Goal: Information Seeking & Learning: Learn about a topic

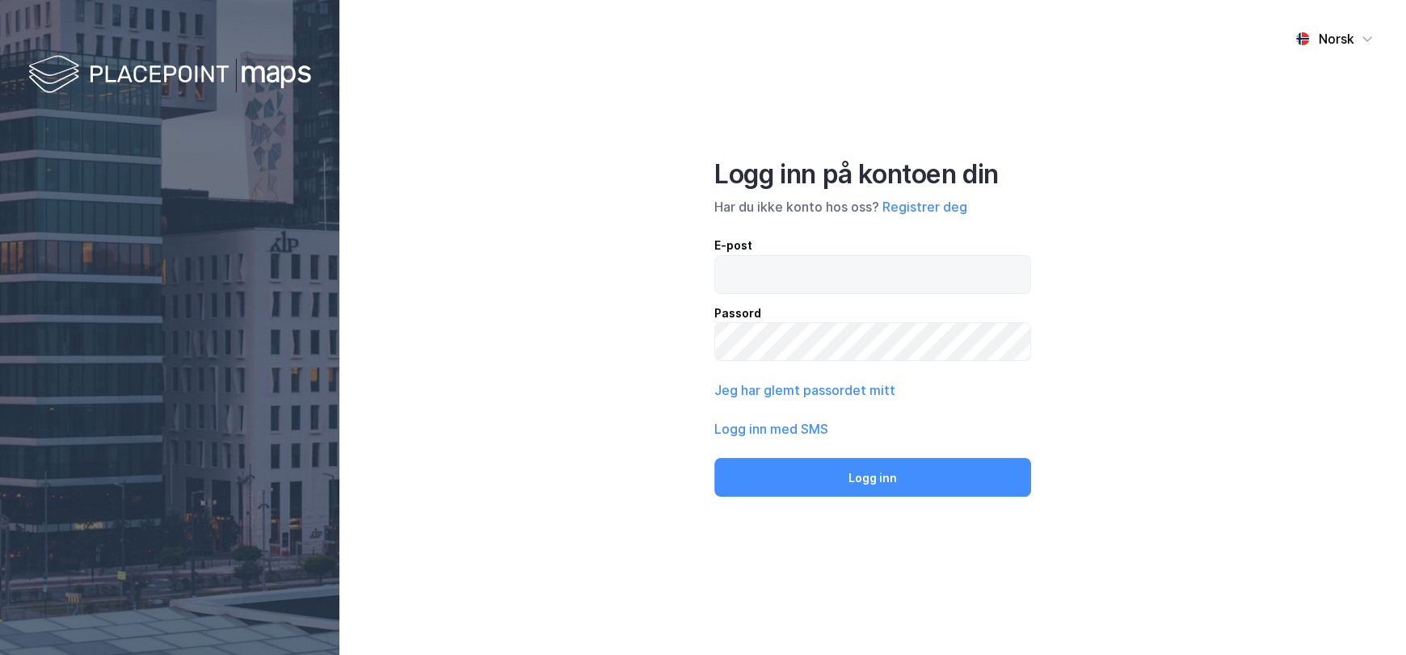
click at [792, 276] on input "email" at bounding box center [872, 274] width 315 height 37
type input "[EMAIL_ADDRESS][DOMAIN_NAME]"
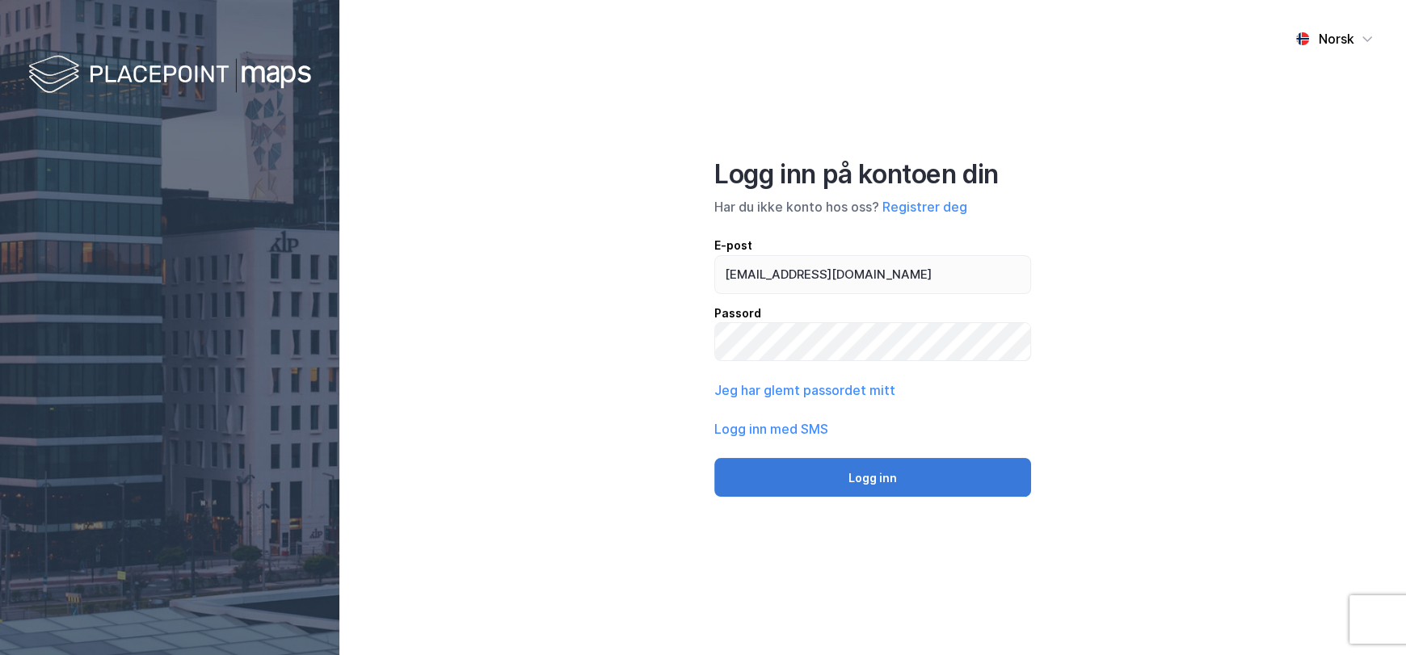
click at [853, 473] on button "Logg inn" at bounding box center [872, 477] width 317 height 39
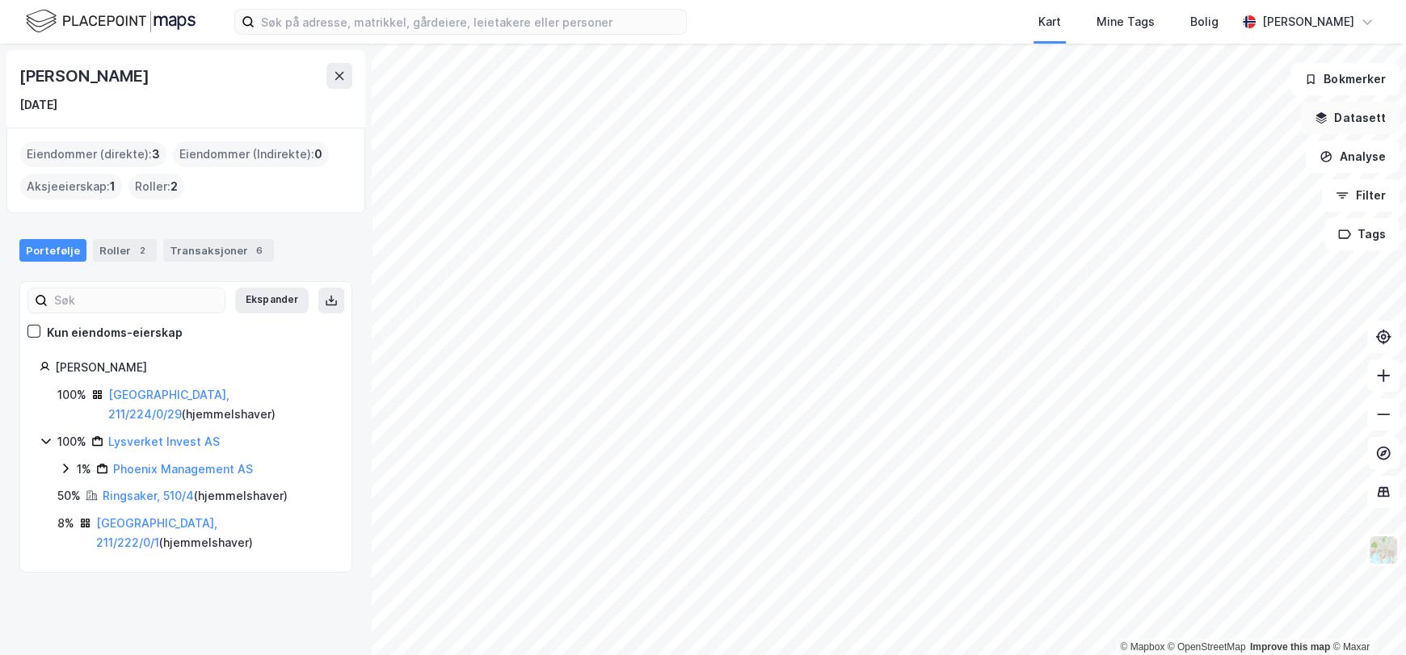
click at [1357, 117] on button "Datasett" at bounding box center [1350, 118] width 99 height 32
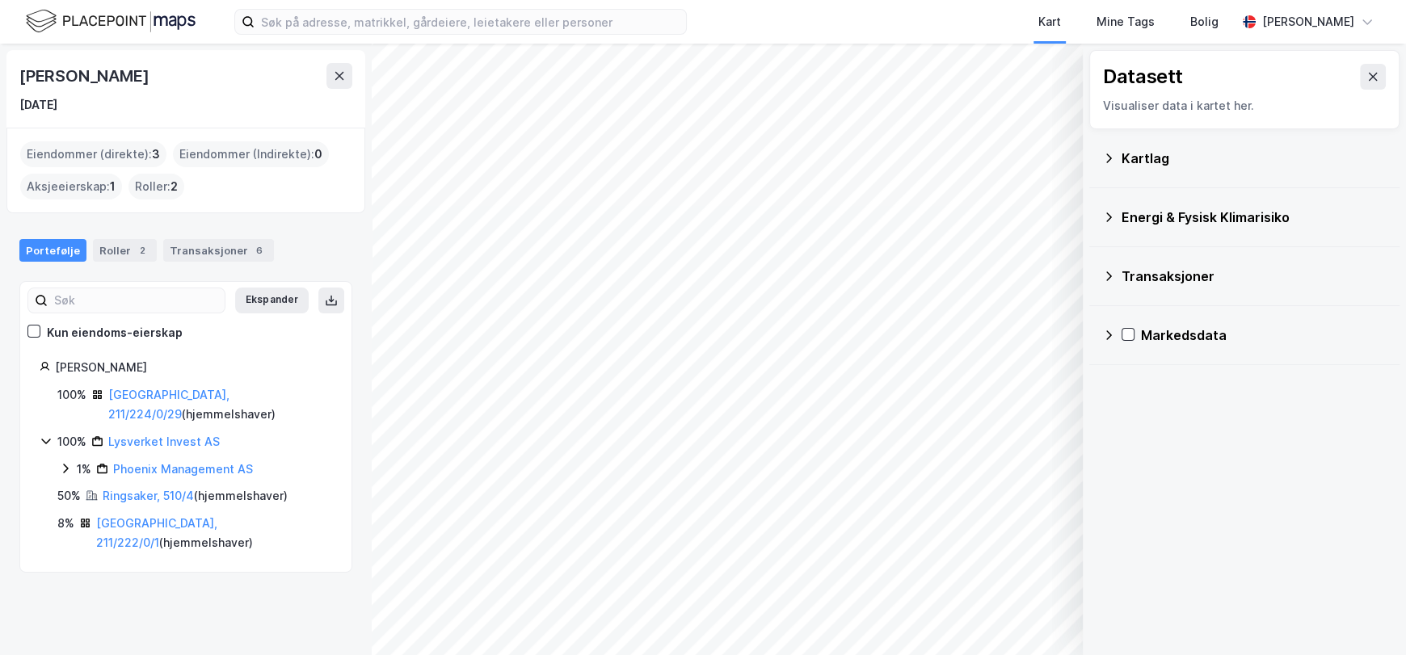
click at [1164, 269] on div "Transaksjoner" at bounding box center [1254, 276] width 265 height 19
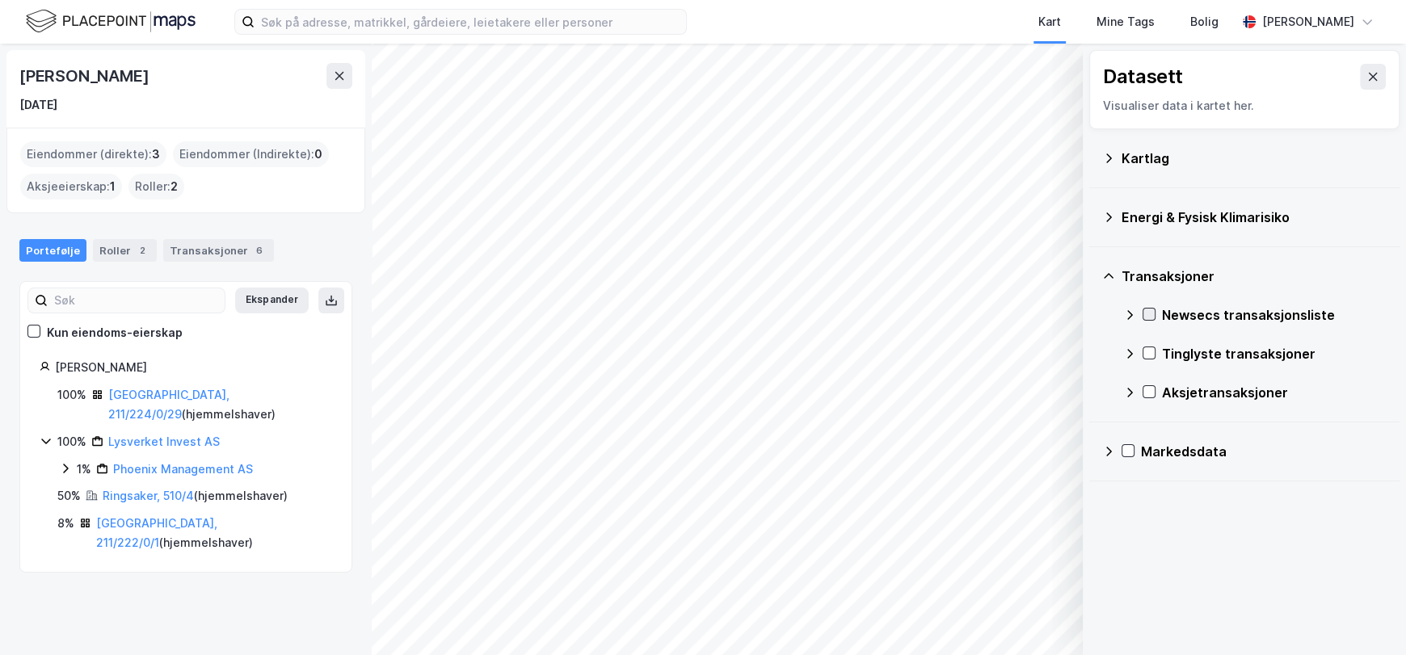
click at [1147, 314] on icon at bounding box center [1148, 314] width 11 height 11
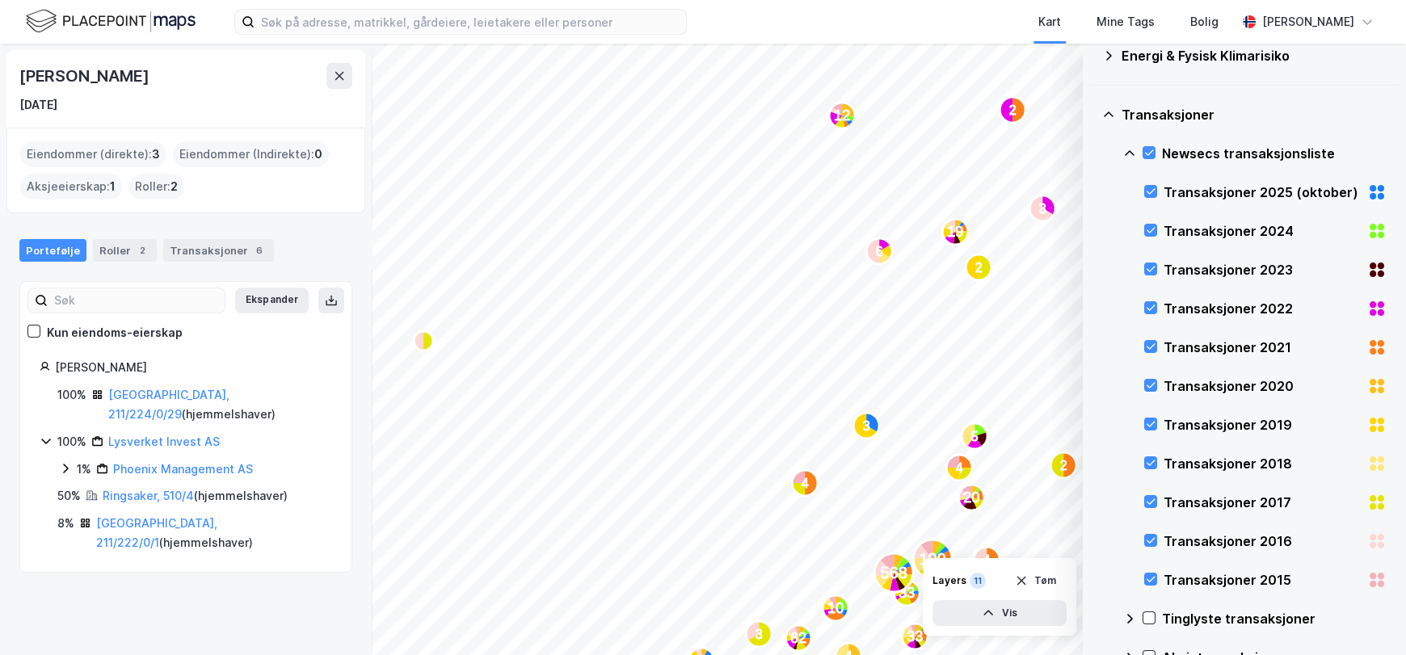
scroll to position [242, 0]
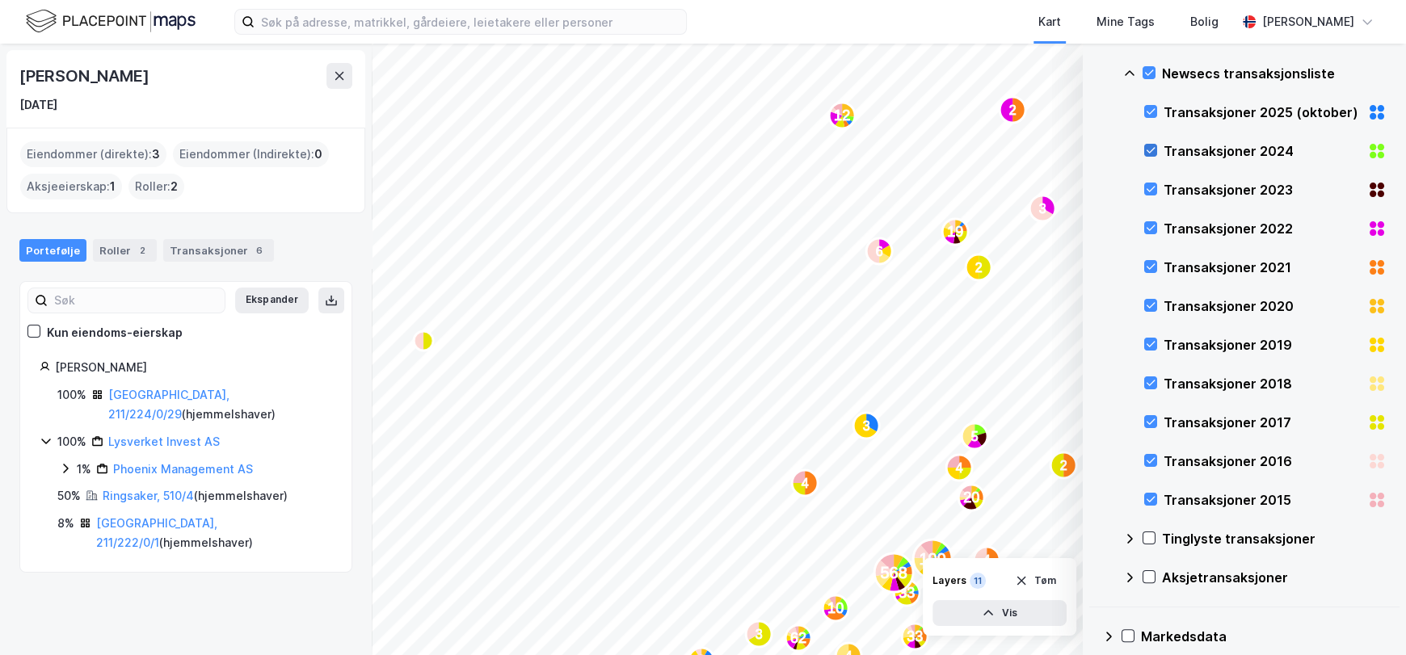
click at [1154, 150] on icon at bounding box center [1150, 150] width 11 height 11
click at [1152, 189] on icon at bounding box center [1150, 188] width 11 height 11
click at [1147, 229] on icon at bounding box center [1150, 227] width 11 height 11
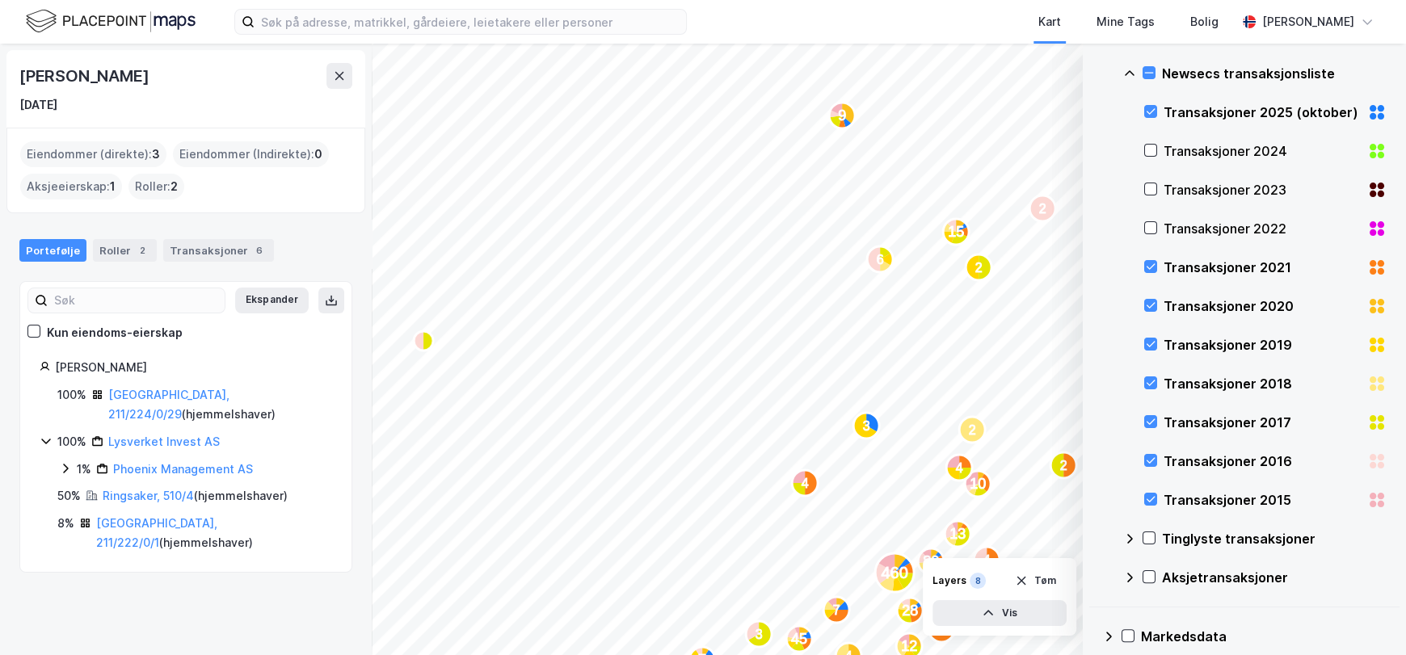
drag, startPoint x: 1147, startPoint y: 264, endPoint x: 1157, endPoint y: 293, distance: 29.9
click at [1147, 266] on icon at bounding box center [1150, 266] width 11 height 11
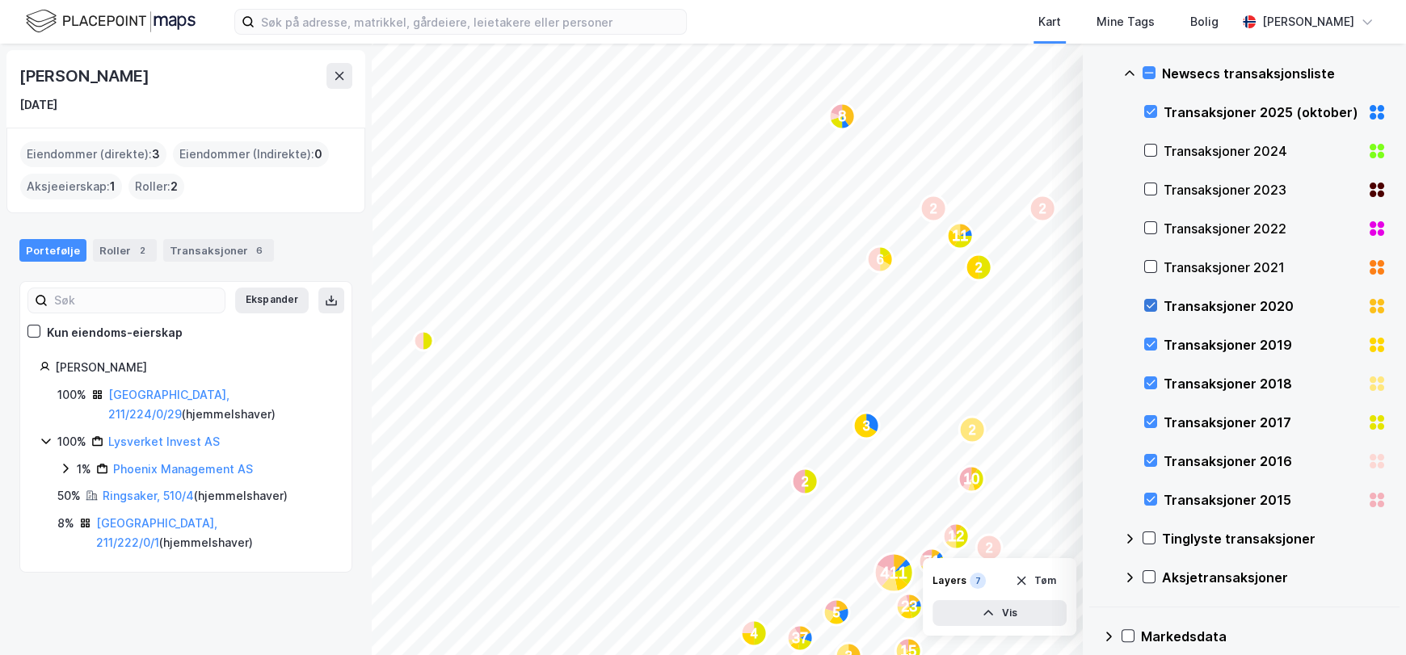
click at [1147, 302] on icon at bounding box center [1150, 305] width 11 height 11
click at [1149, 347] on icon at bounding box center [1150, 344] width 11 height 11
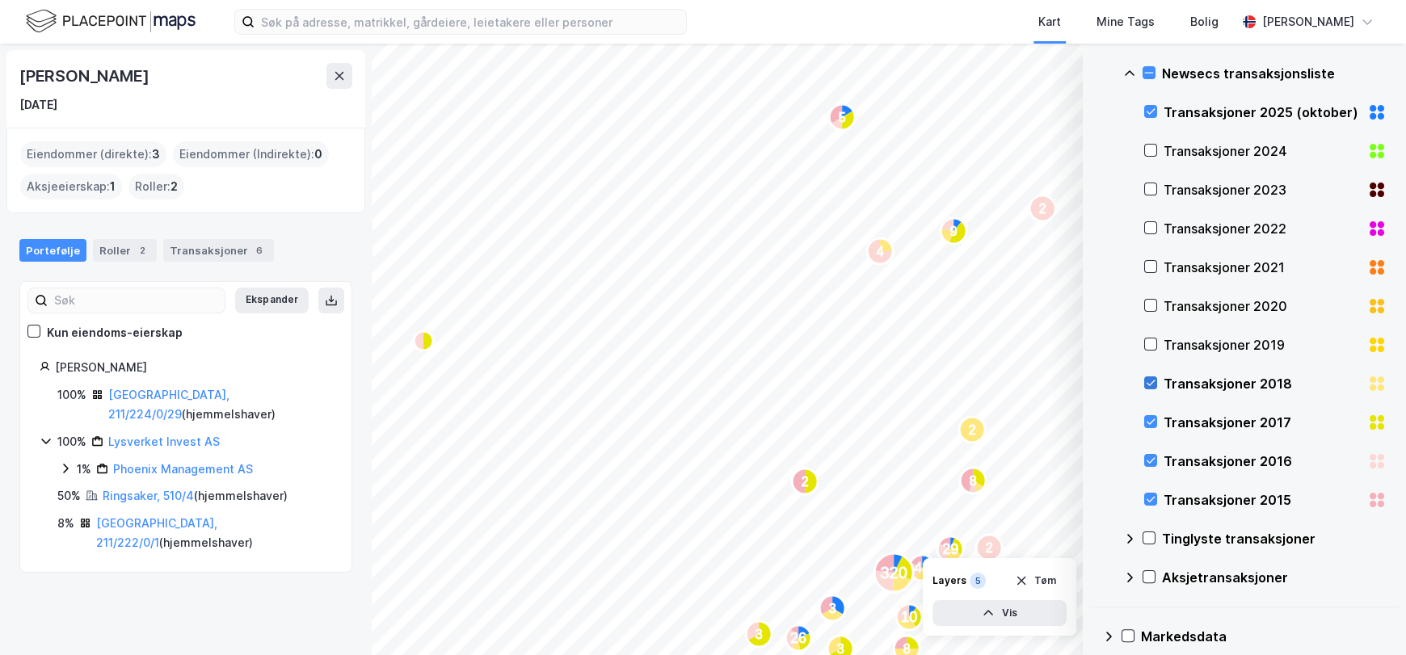
click at [1154, 385] on icon at bounding box center [1150, 382] width 11 height 11
click at [1147, 422] on icon at bounding box center [1151, 422] width 9 height 6
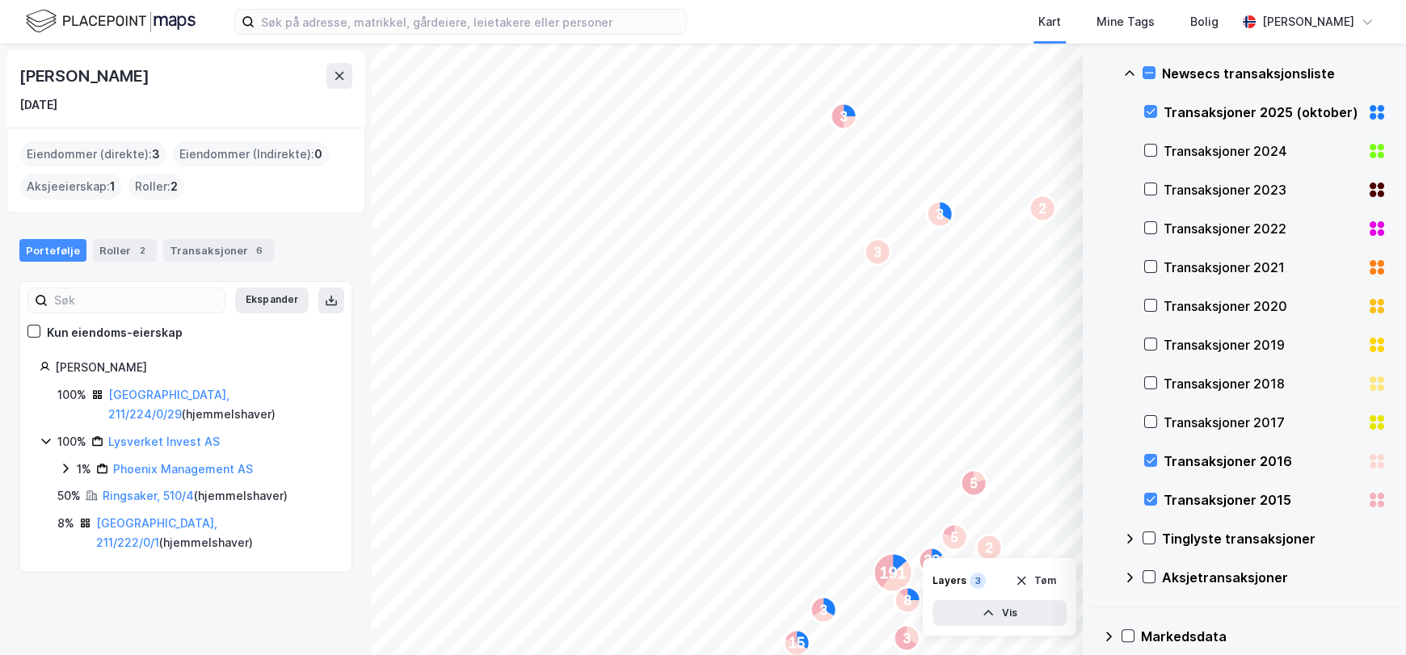
click at [1154, 463] on icon at bounding box center [1150, 460] width 11 height 11
click at [1148, 507] on div "Transaksjoner 2015" at bounding box center [1265, 500] width 242 height 39
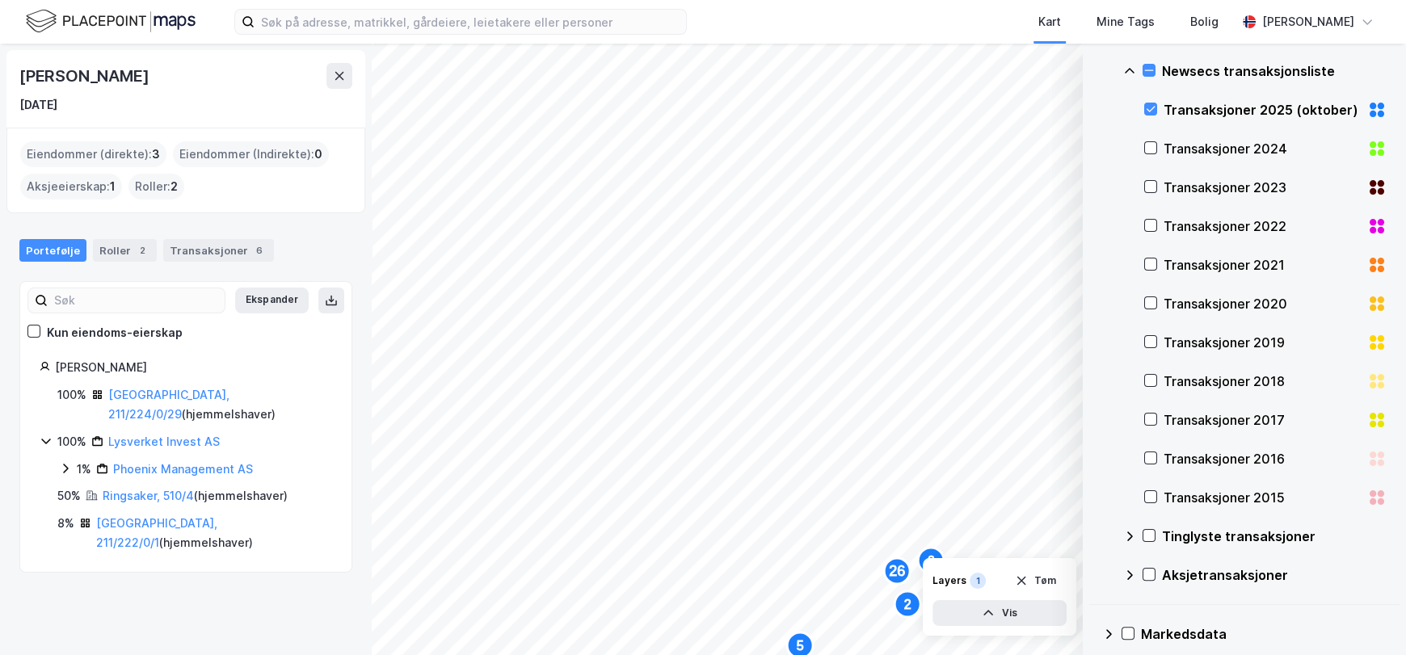
scroll to position [259, 0]
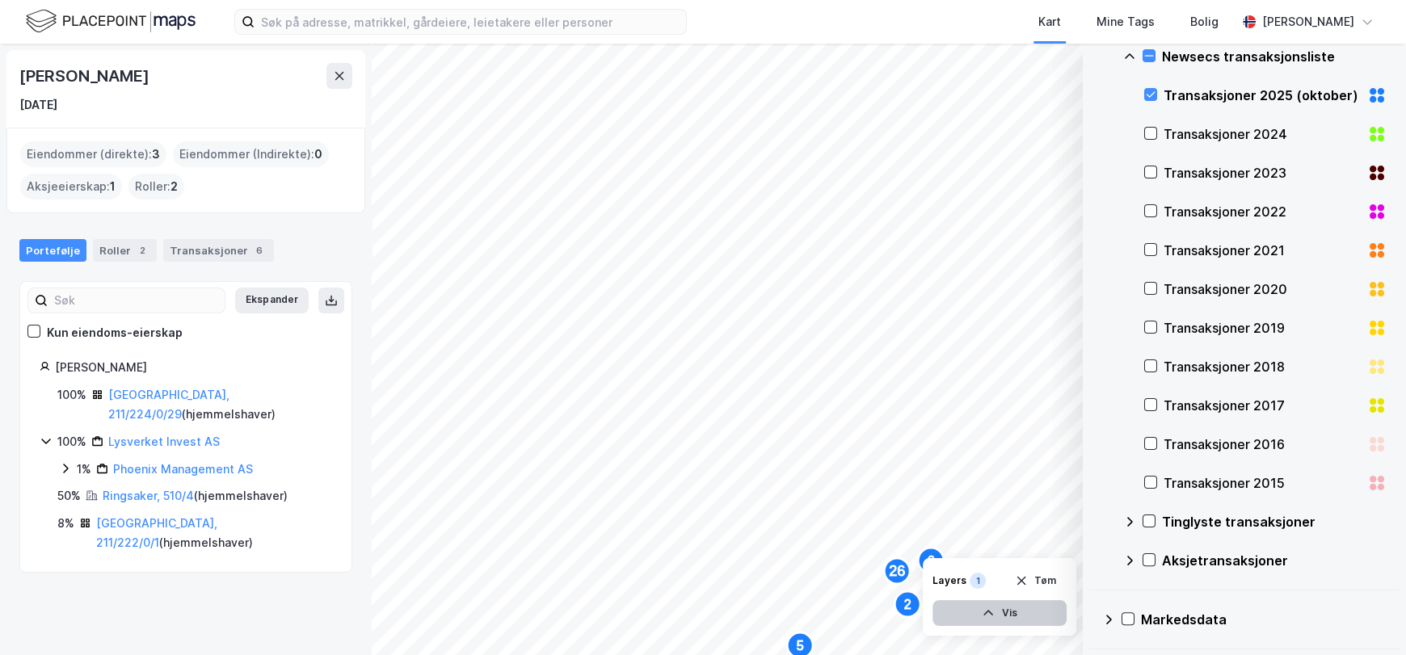
click at [1002, 617] on button "Vis" at bounding box center [1000, 613] width 134 height 26
click at [956, 612] on button "Lukk" at bounding box center [955, 613] width 223 height 26
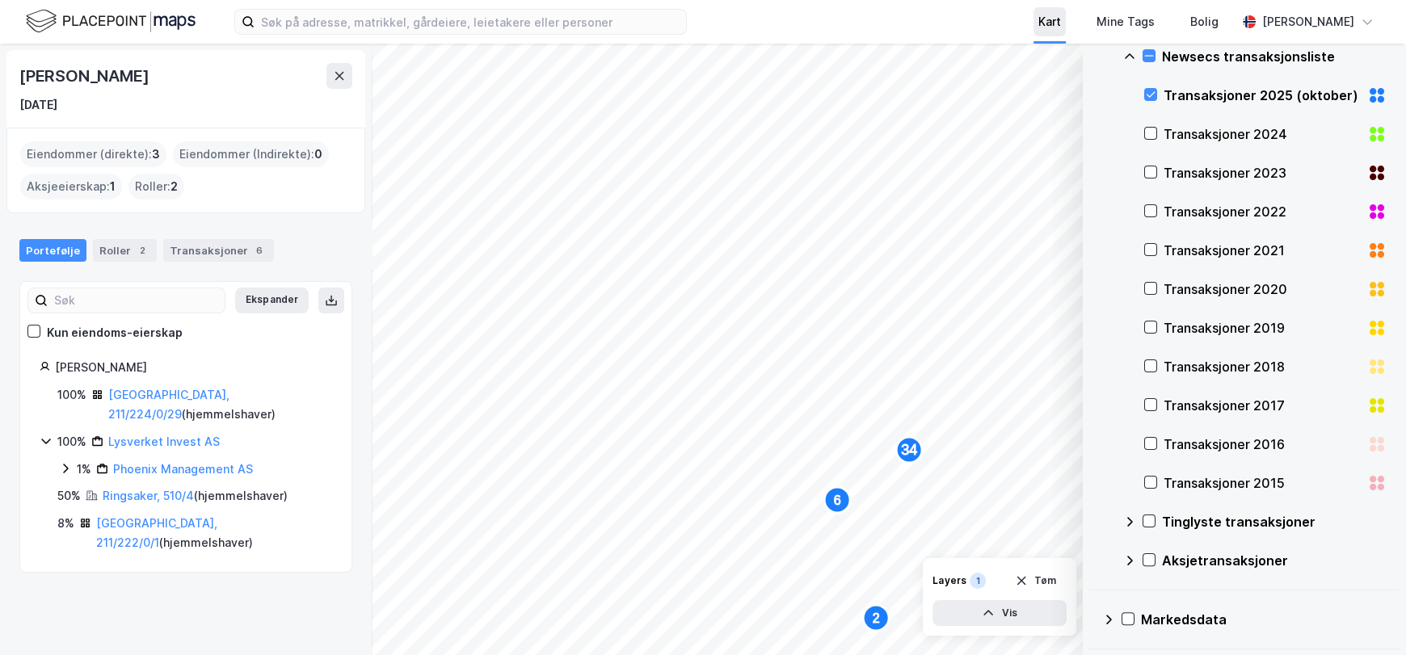
click at [1055, 23] on div "Kart" at bounding box center [1049, 21] width 23 height 19
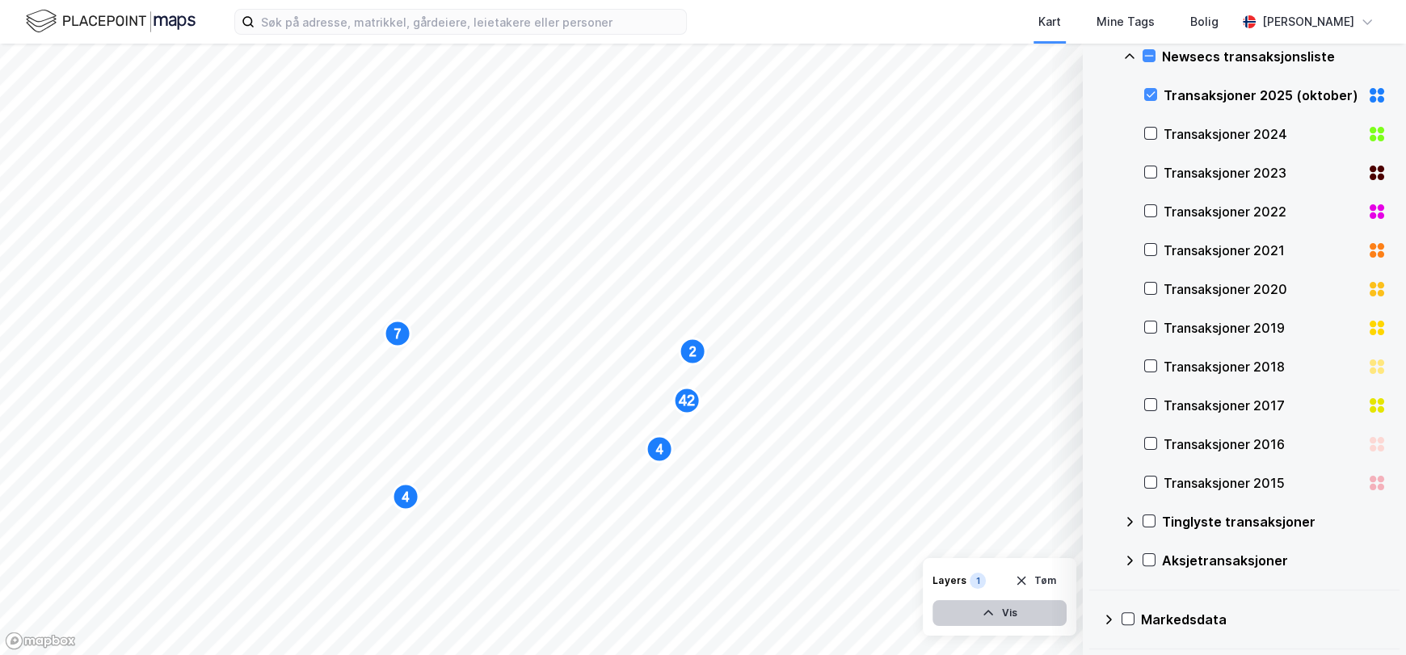
click at [989, 614] on icon "button" at bounding box center [988, 613] width 13 height 13
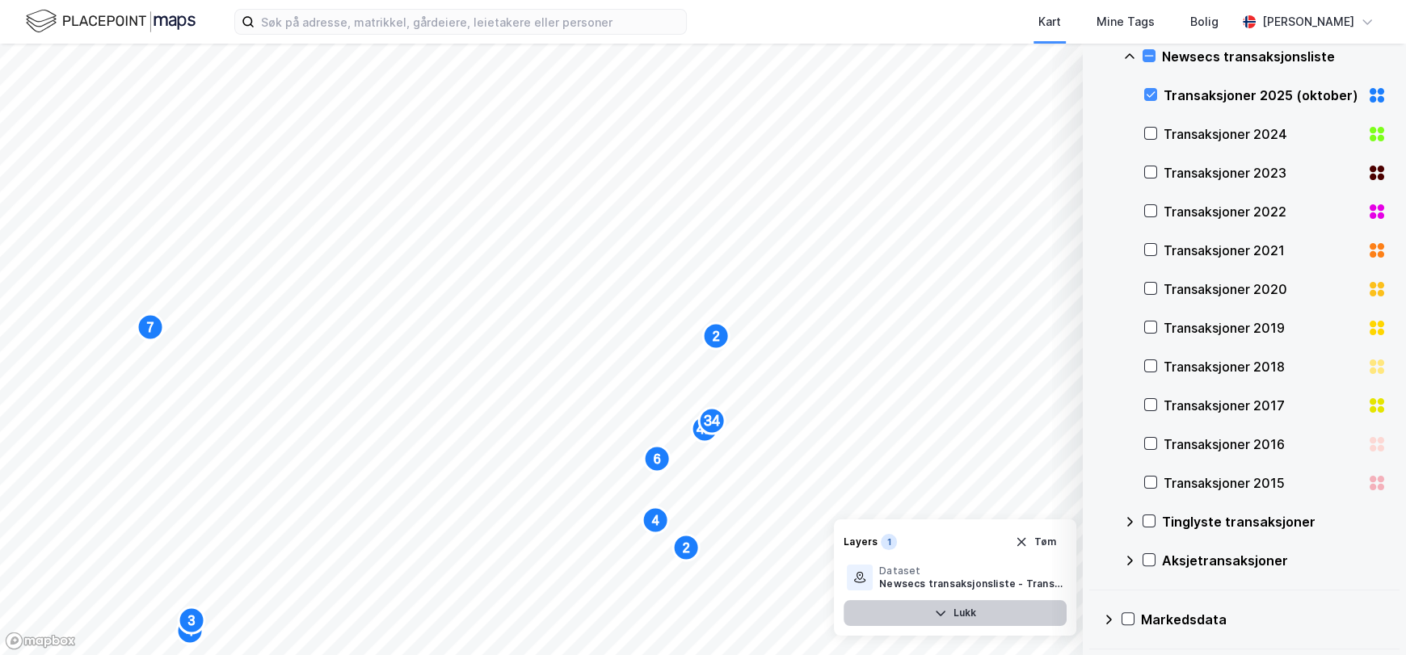
click at [1024, 616] on button "Lukk" at bounding box center [955, 613] width 223 height 26
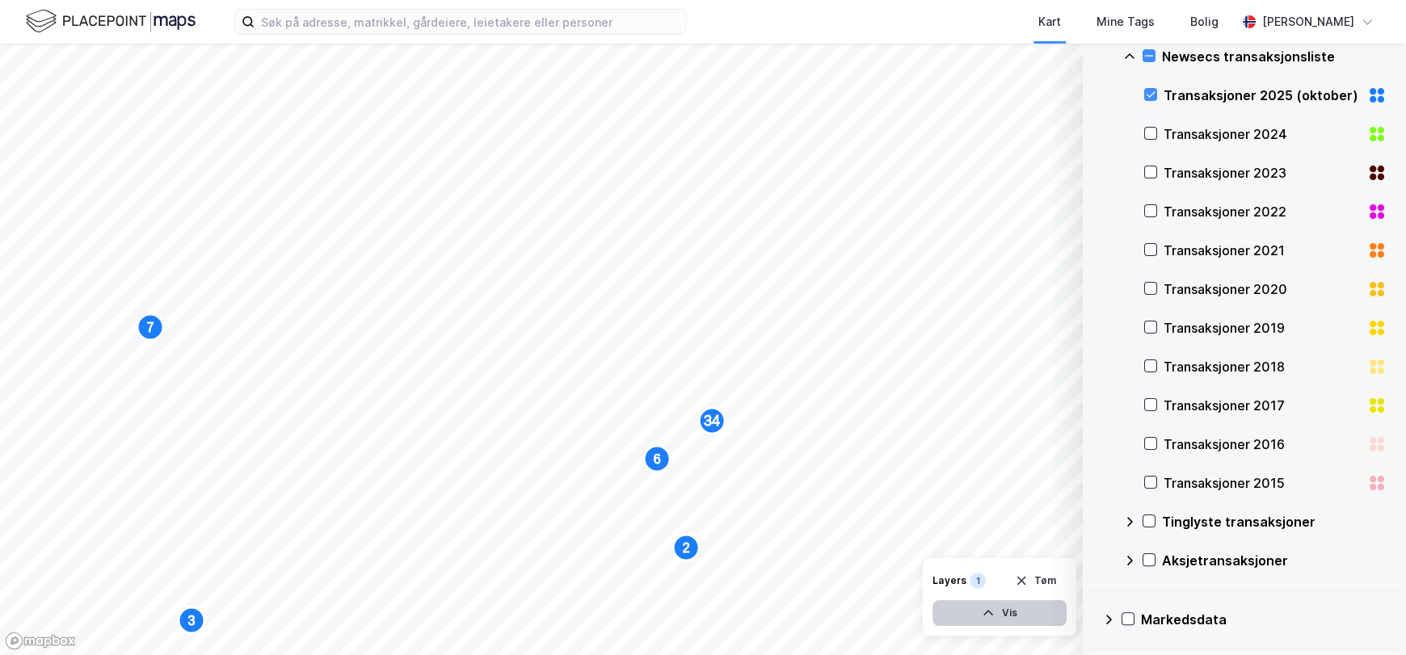
click at [1024, 616] on button "Vis" at bounding box center [1000, 613] width 134 height 26
click at [1023, 616] on button "Lukk" at bounding box center [955, 613] width 223 height 26
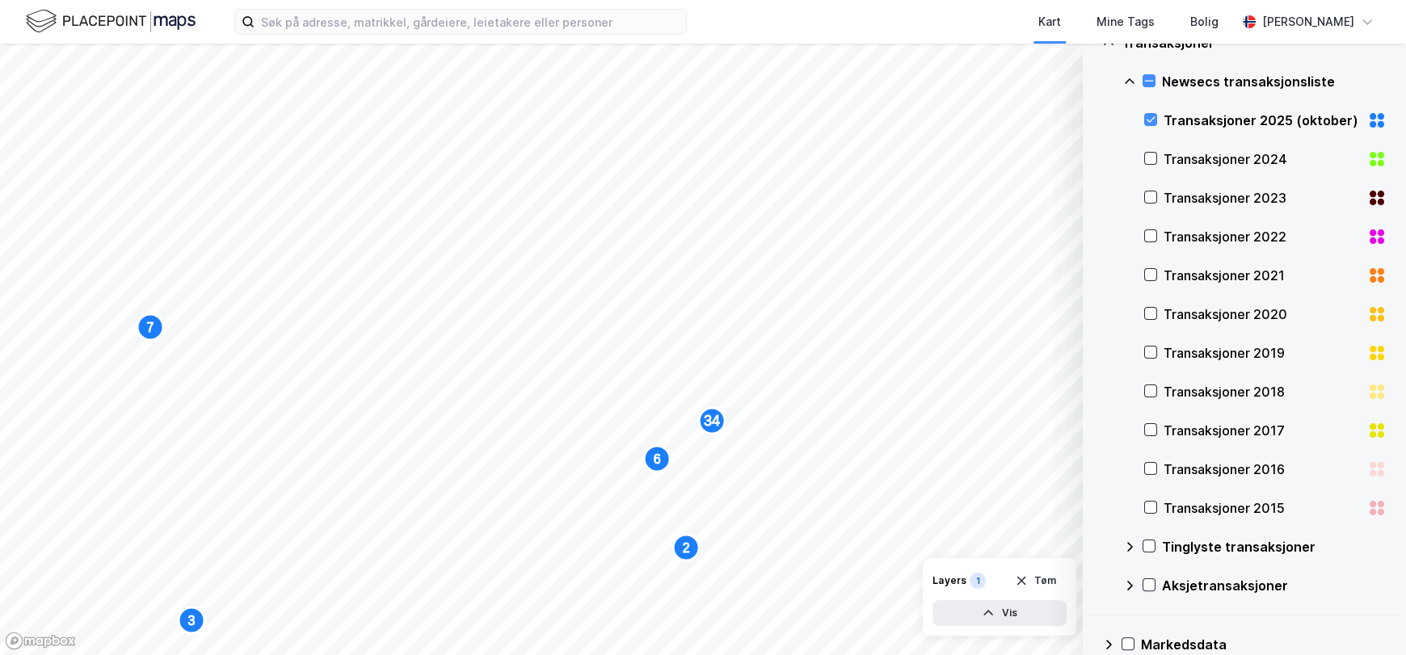
scroll to position [259, 0]
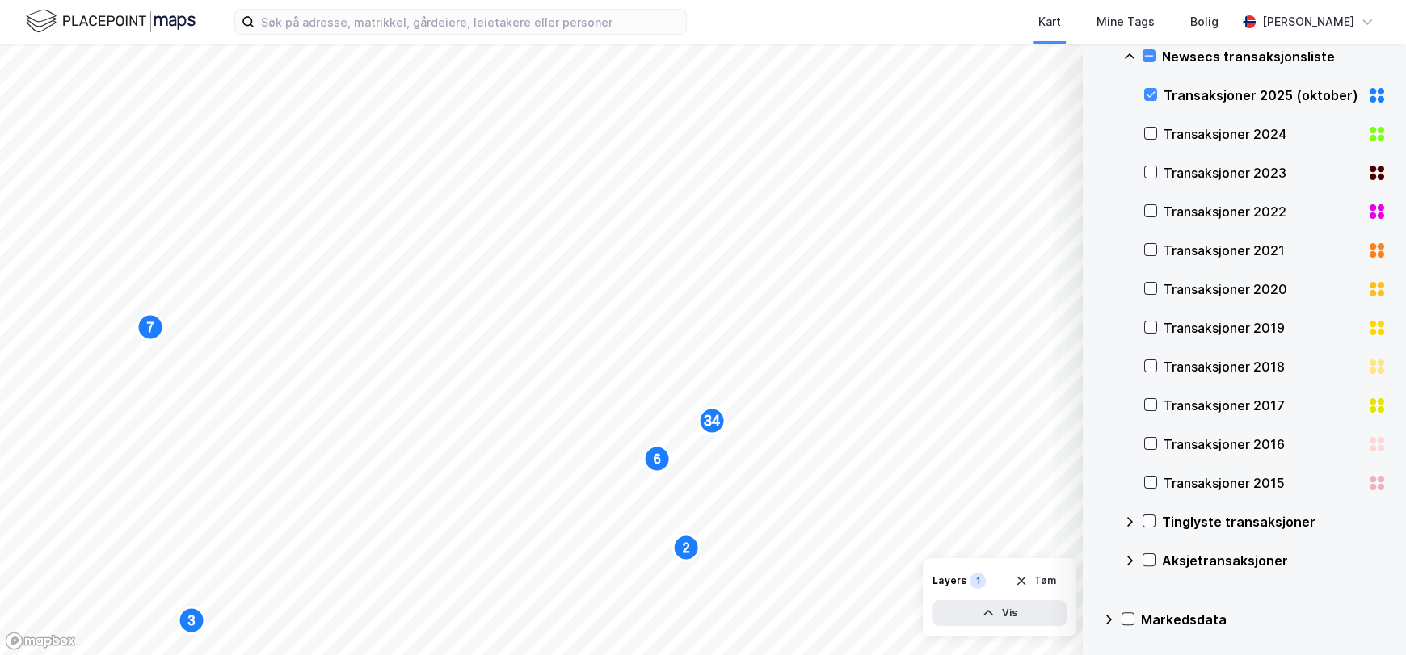
click at [1105, 618] on icon at bounding box center [1108, 619] width 13 height 13
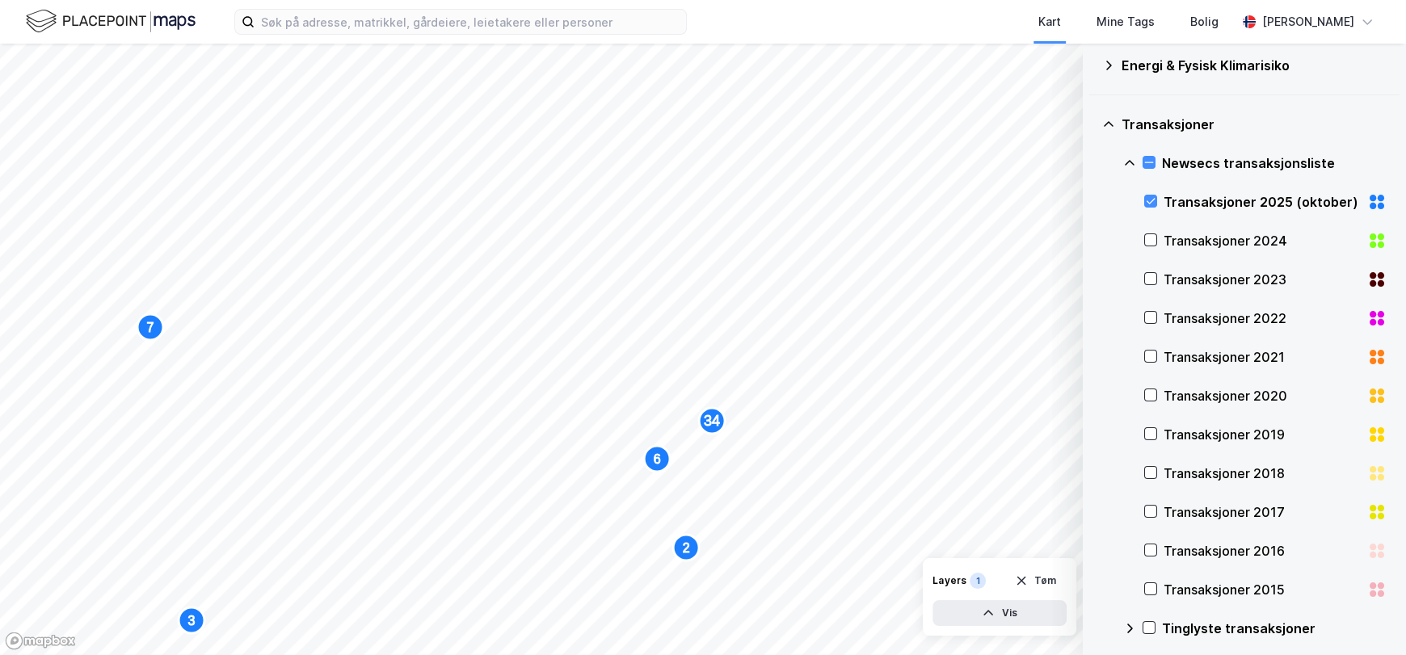
scroll to position [91, 0]
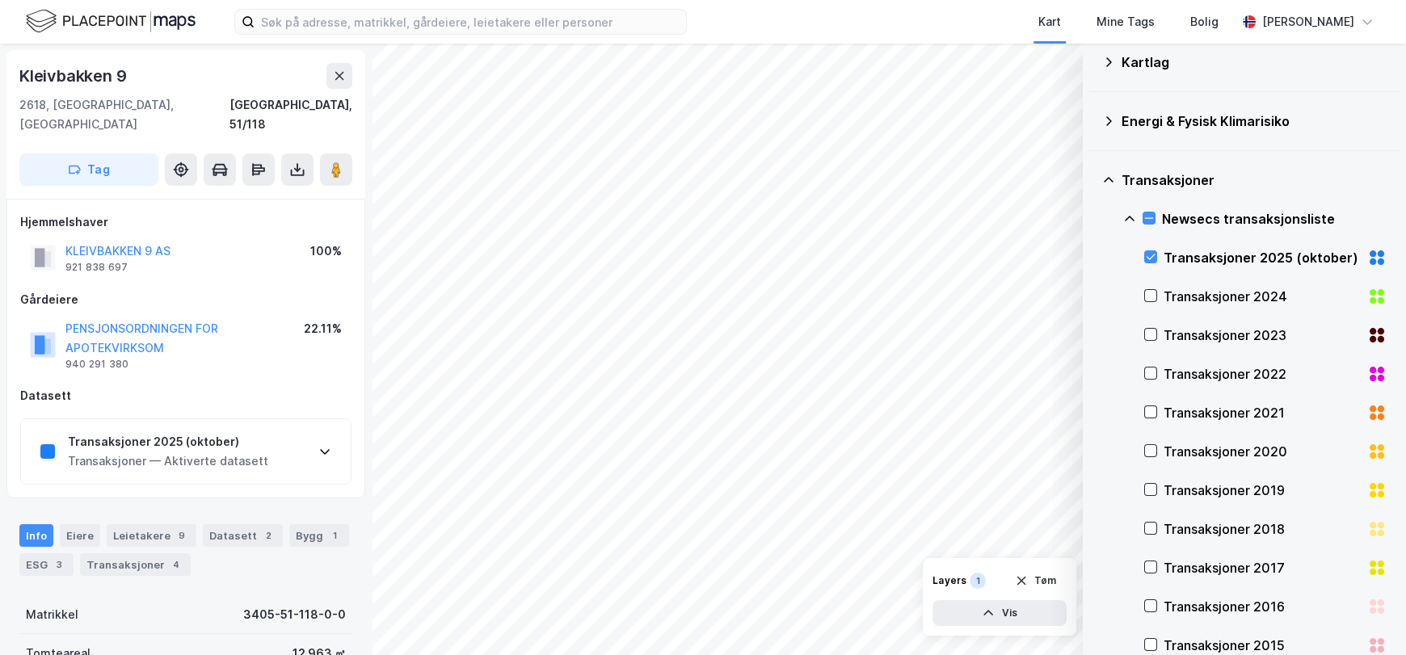
scroll to position [112, 0]
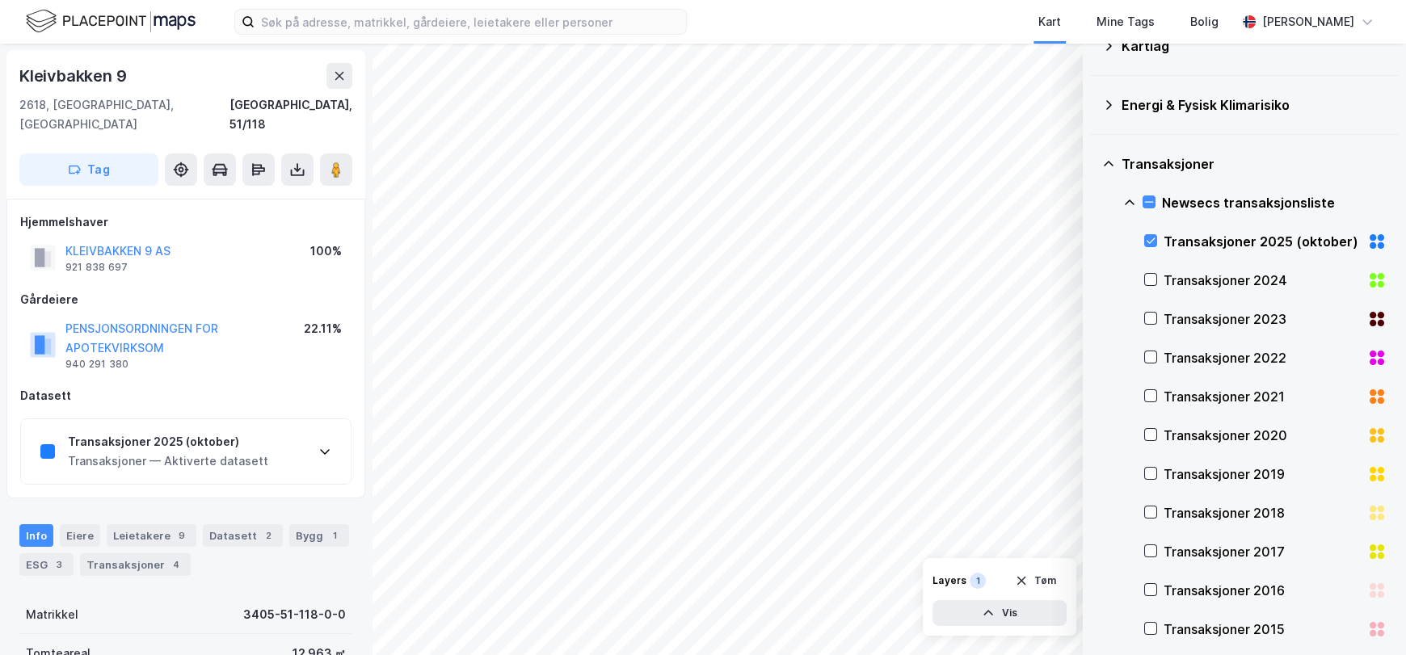
click at [1106, 158] on icon at bounding box center [1108, 164] width 13 height 13
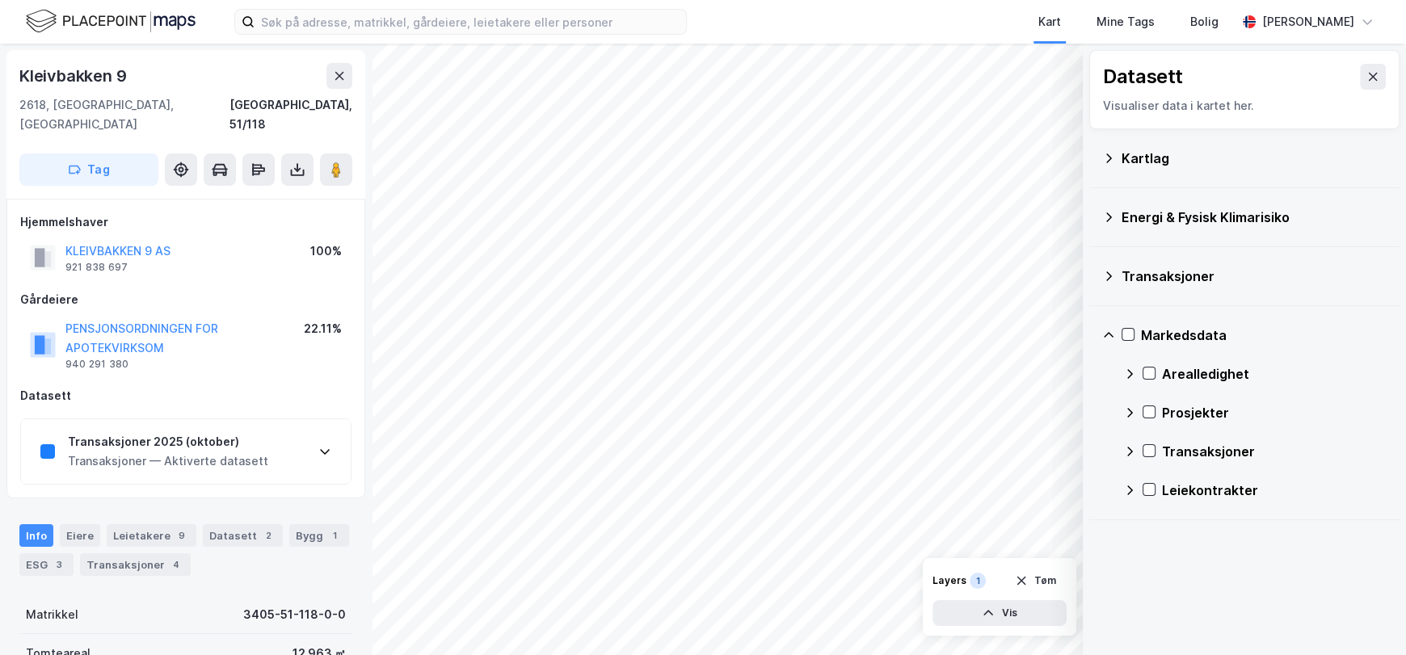
scroll to position [0, 0]
click at [1109, 273] on icon at bounding box center [1109, 277] width 6 height 10
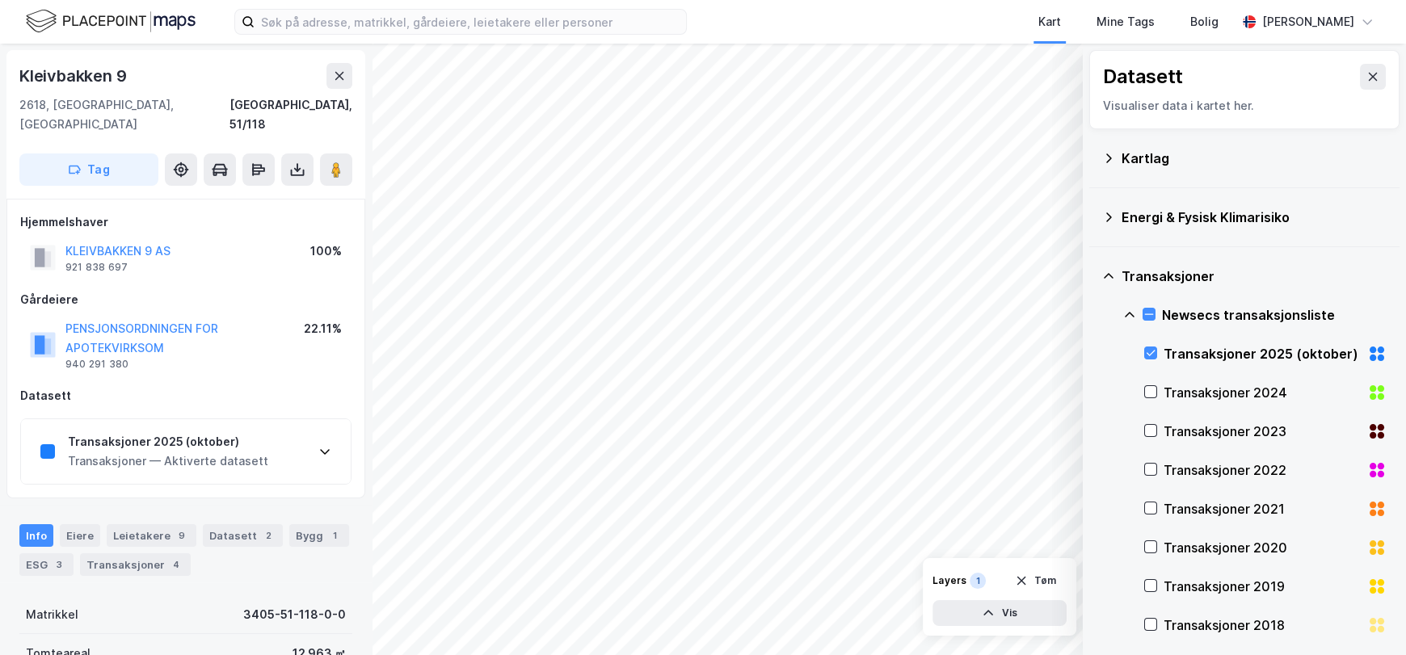
click at [1126, 314] on icon at bounding box center [1130, 315] width 10 height 6
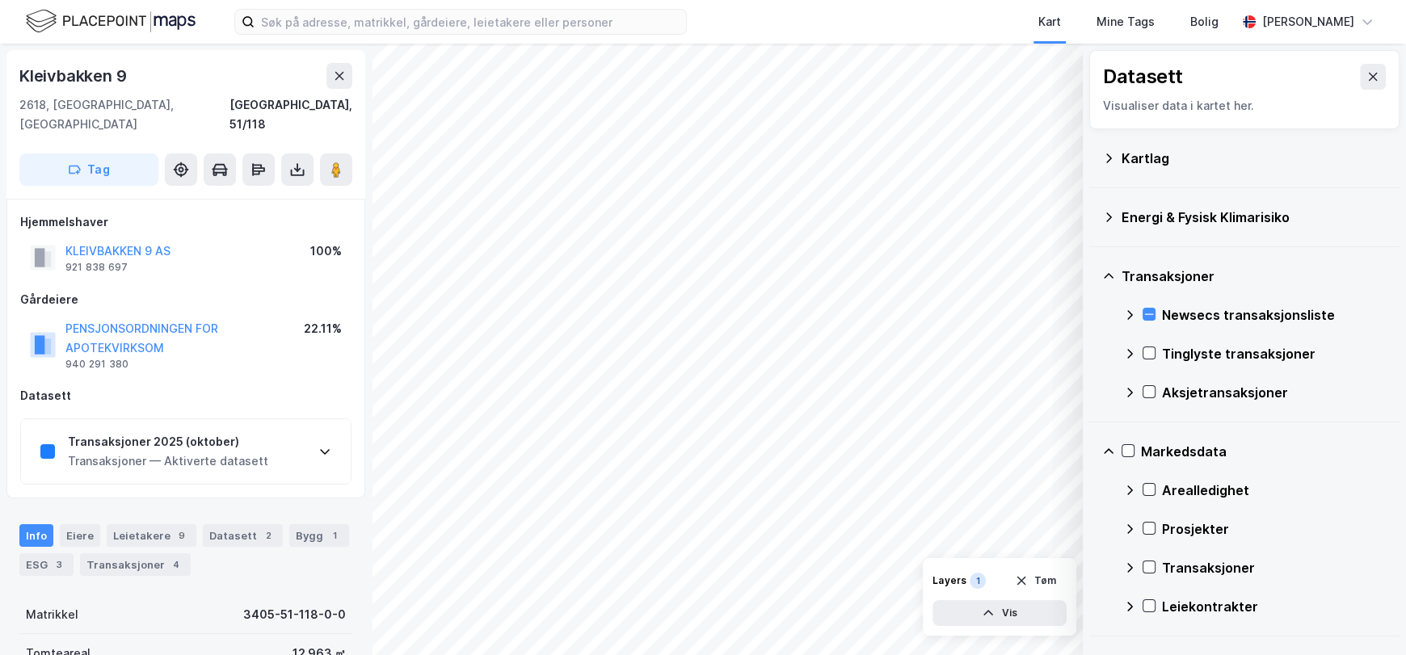
click at [1132, 353] on icon at bounding box center [1130, 354] width 6 height 10
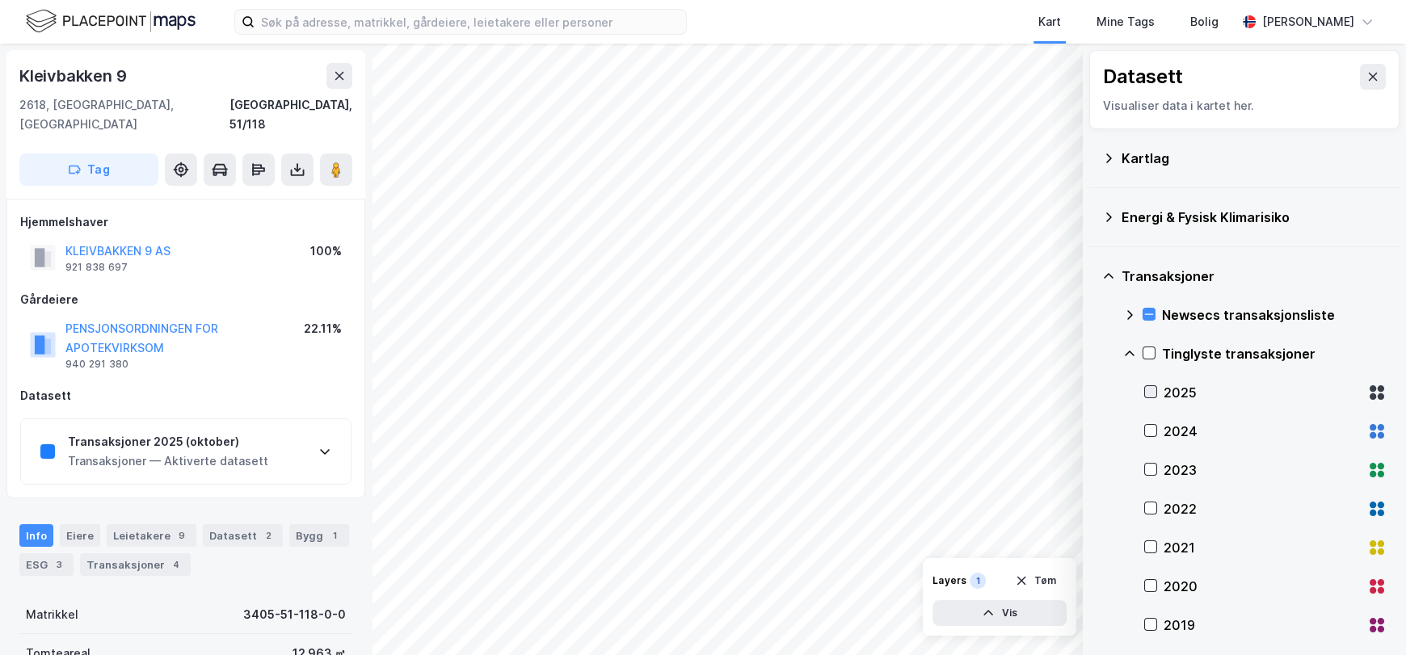
click at [1150, 392] on icon at bounding box center [1151, 392] width 9 height 6
click at [1129, 352] on icon at bounding box center [1130, 354] width 10 height 6
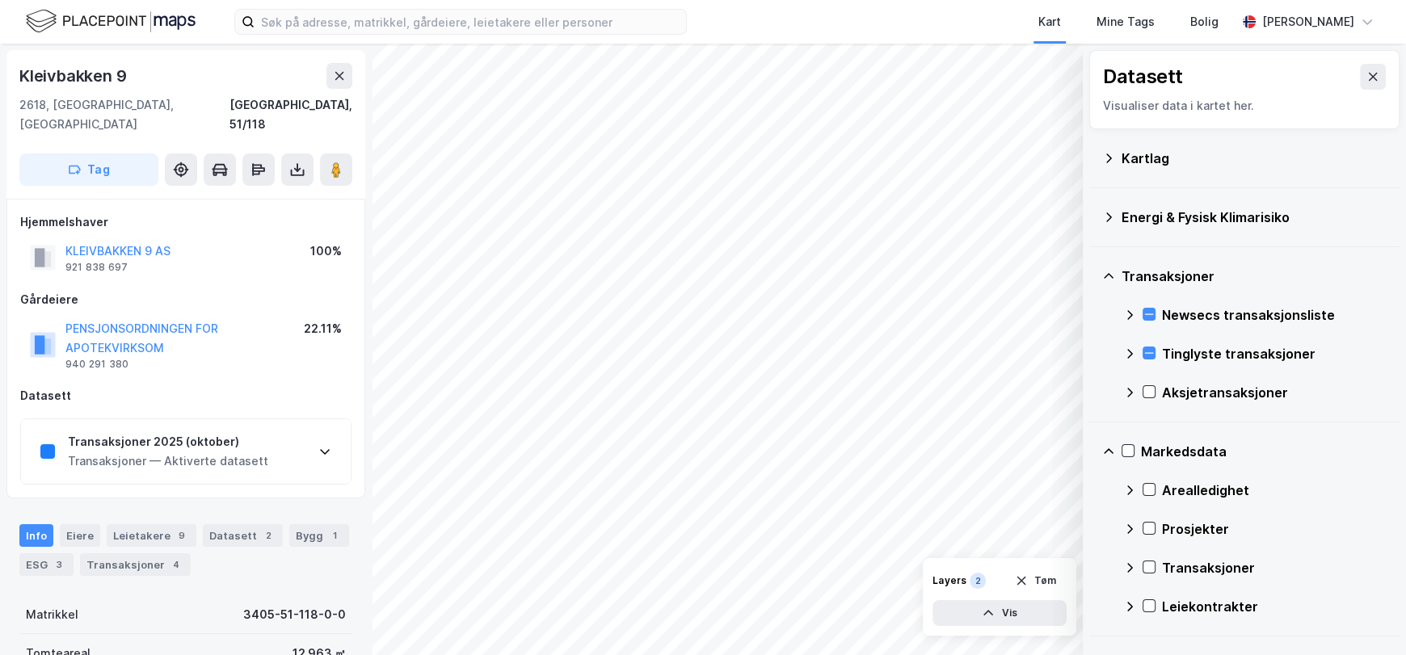
click at [1128, 391] on icon at bounding box center [1129, 392] width 13 height 13
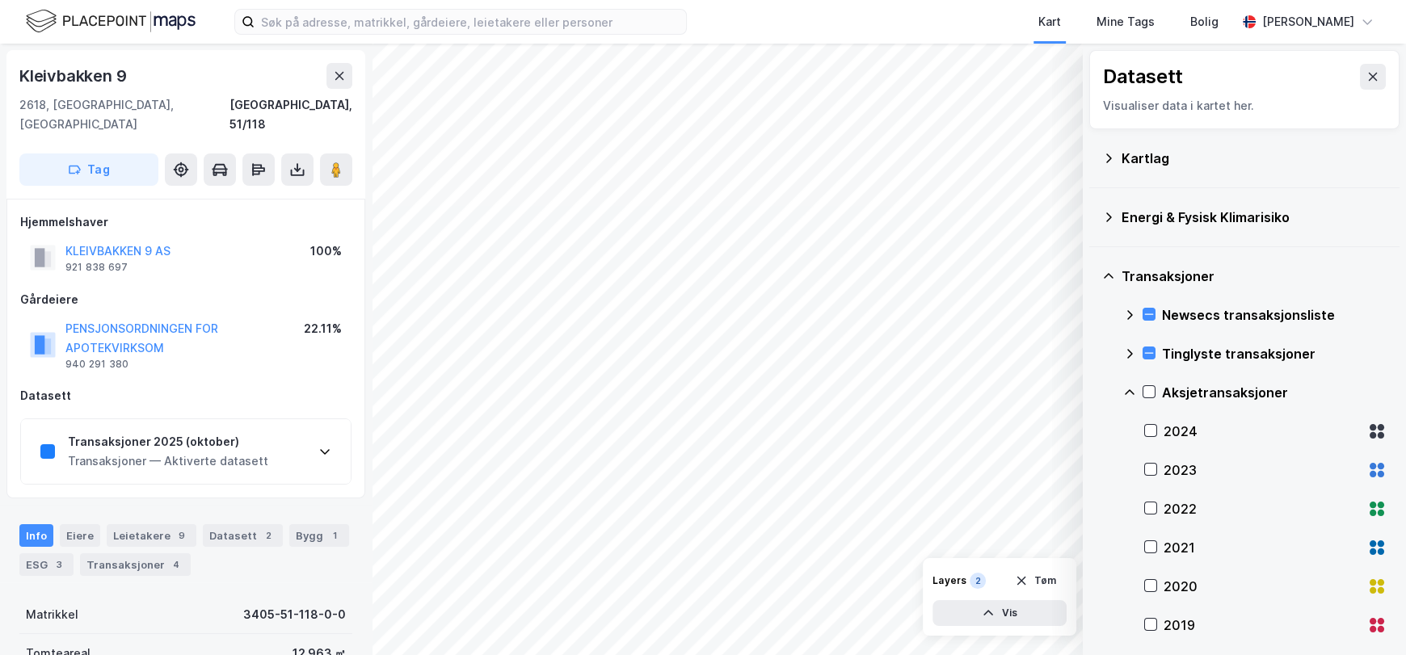
click at [1119, 391] on div "Transaksjoner Newsecs transaksjonsliste Tinglyste transaksjoner Aksjetransaksjo…" at bounding box center [1244, 528] width 310 height 563
click at [1133, 394] on icon at bounding box center [1130, 392] width 10 height 6
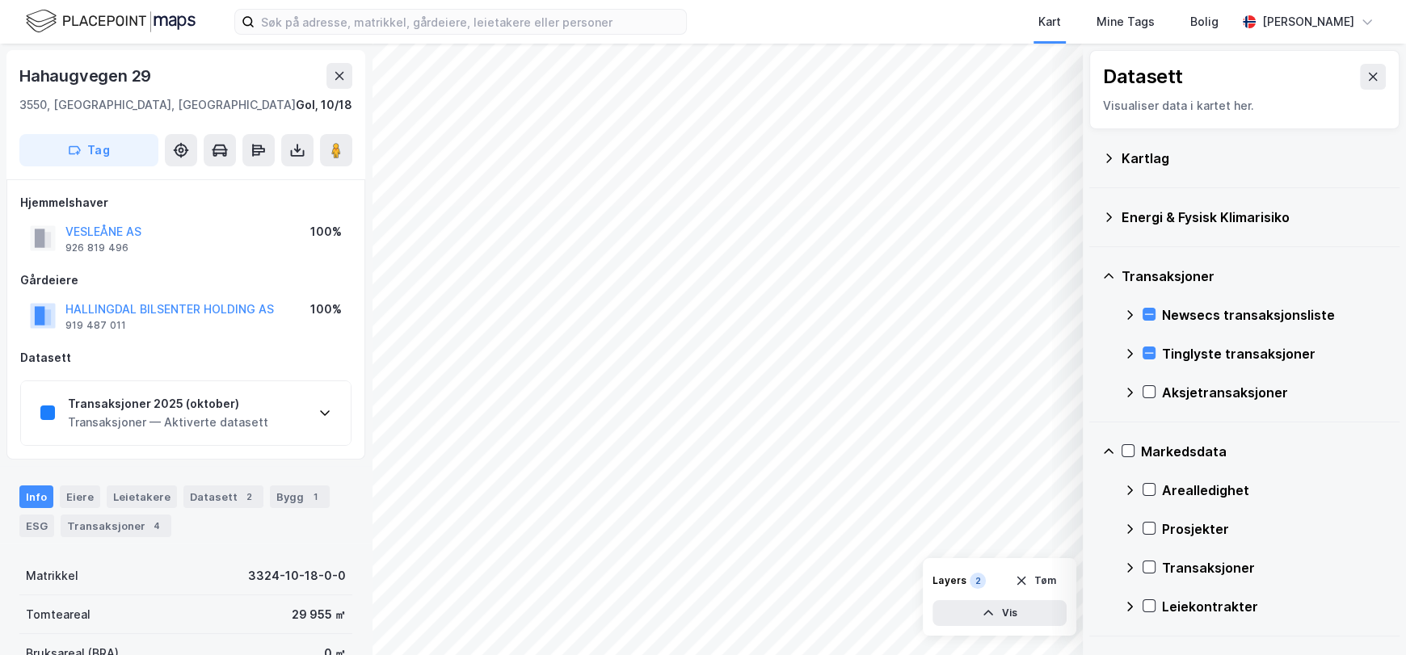
click at [1366, 73] on icon at bounding box center [1372, 76] width 13 height 13
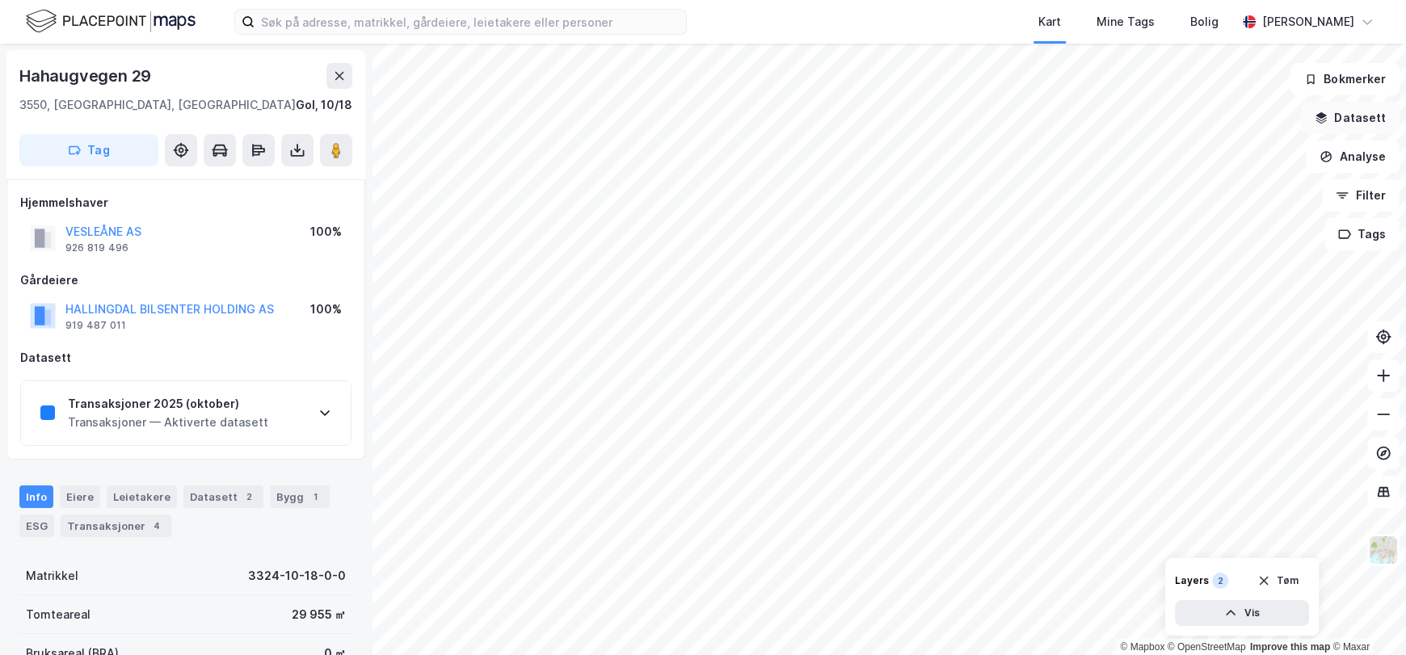
click at [1358, 123] on button "Datasett" at bounding box center [1350, 118] width 99 height 32
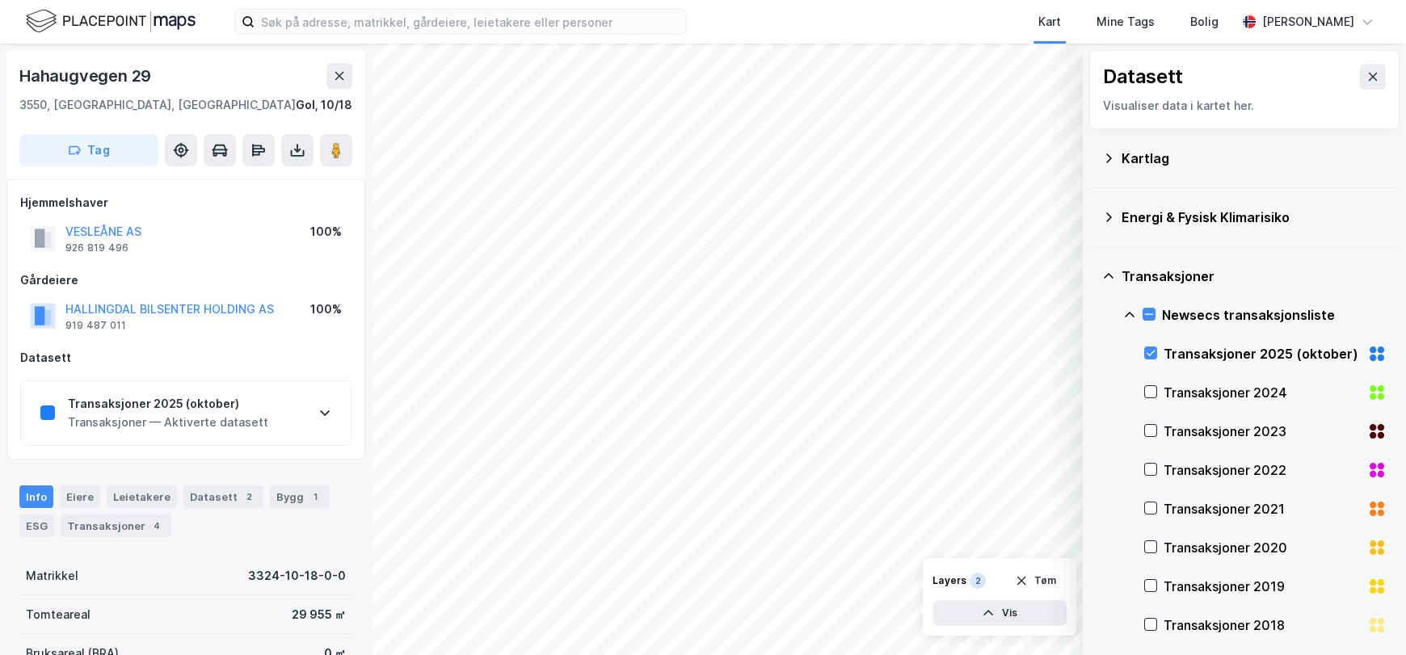
click at [1131, 312] on icon at bounding box center [1129, 315] width 13 height 13
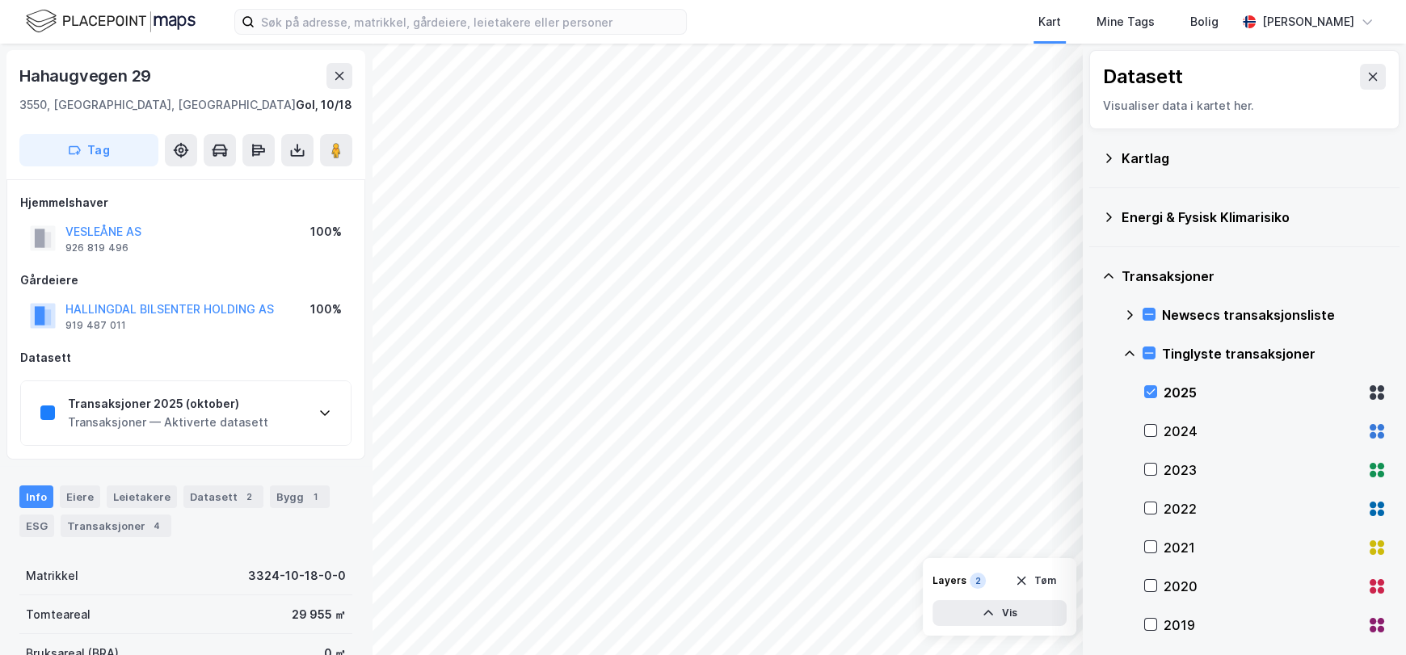
click at [1126, 311] on icon at bounding box center [1129, 315] width 13 height 13
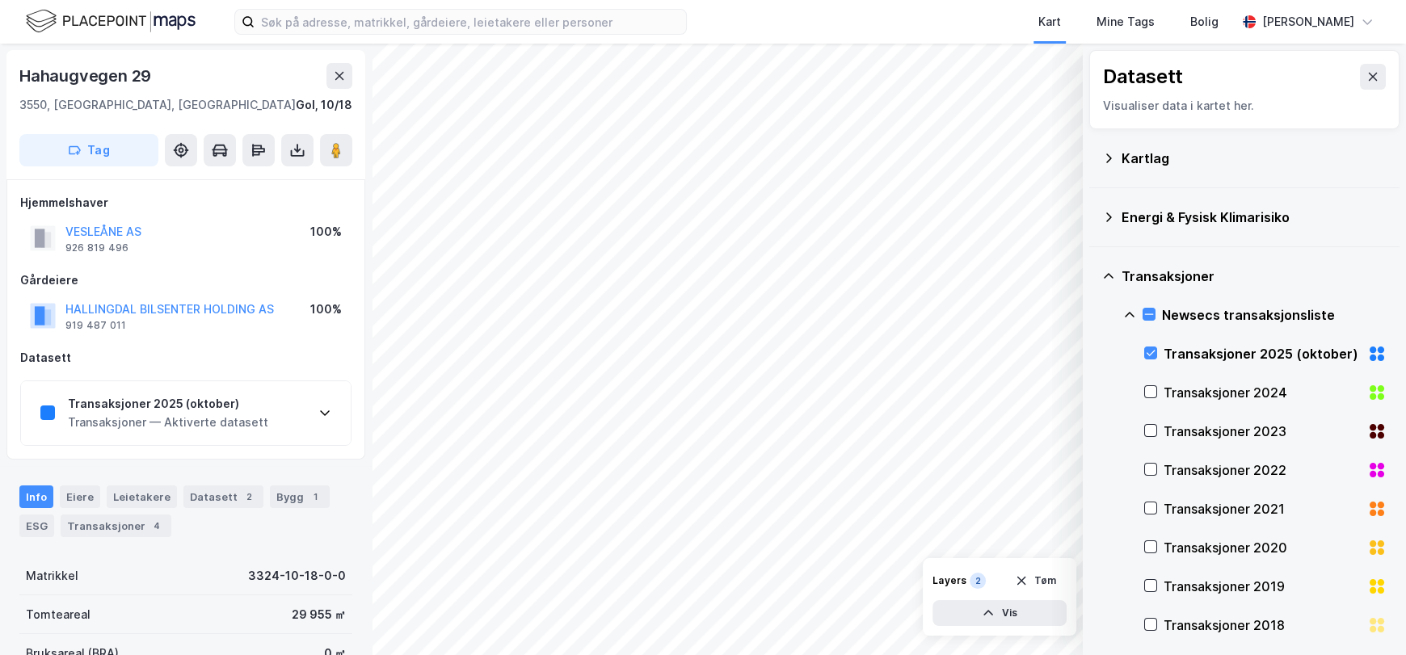
click at [1126, 311] on icon at bounding box center [1129, 315] width 13 height 13
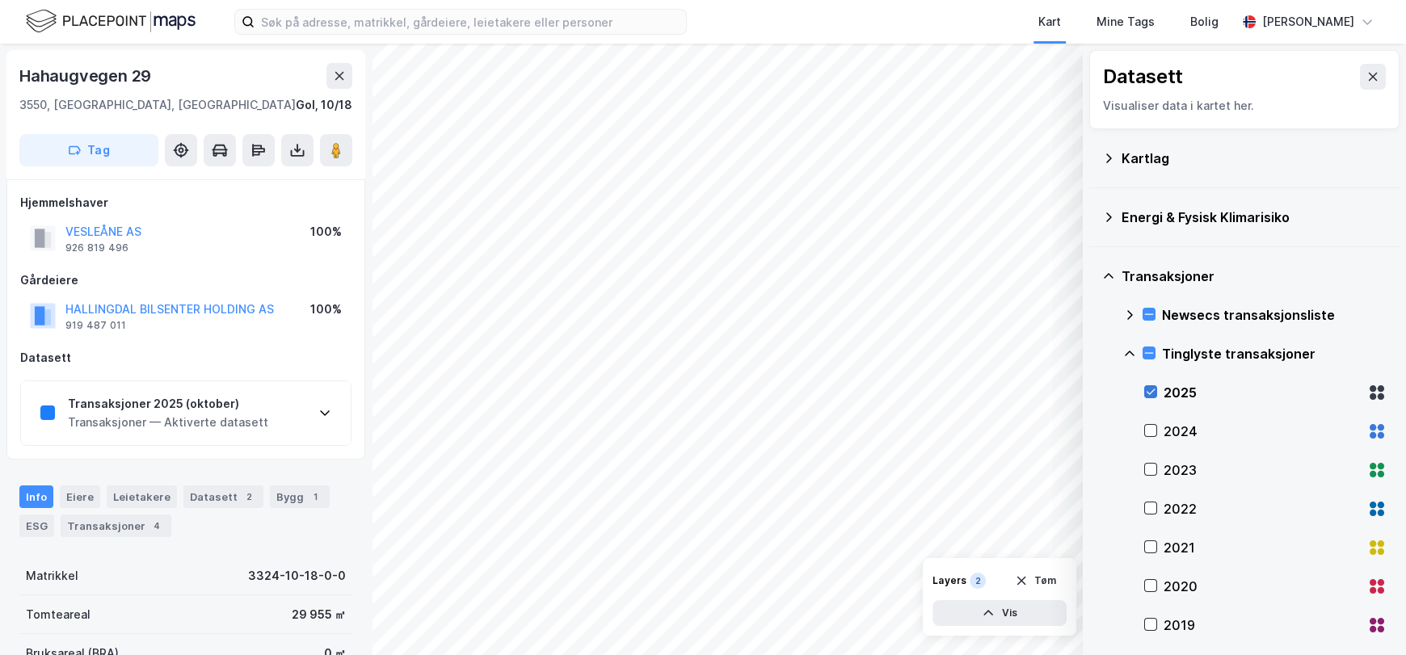
click at [1151, 390] on icon at bounding box center [1150, 391] width 11 height 11
click at [1125, 313] on icon at bounding box center [1129, 315] width 13 height 13
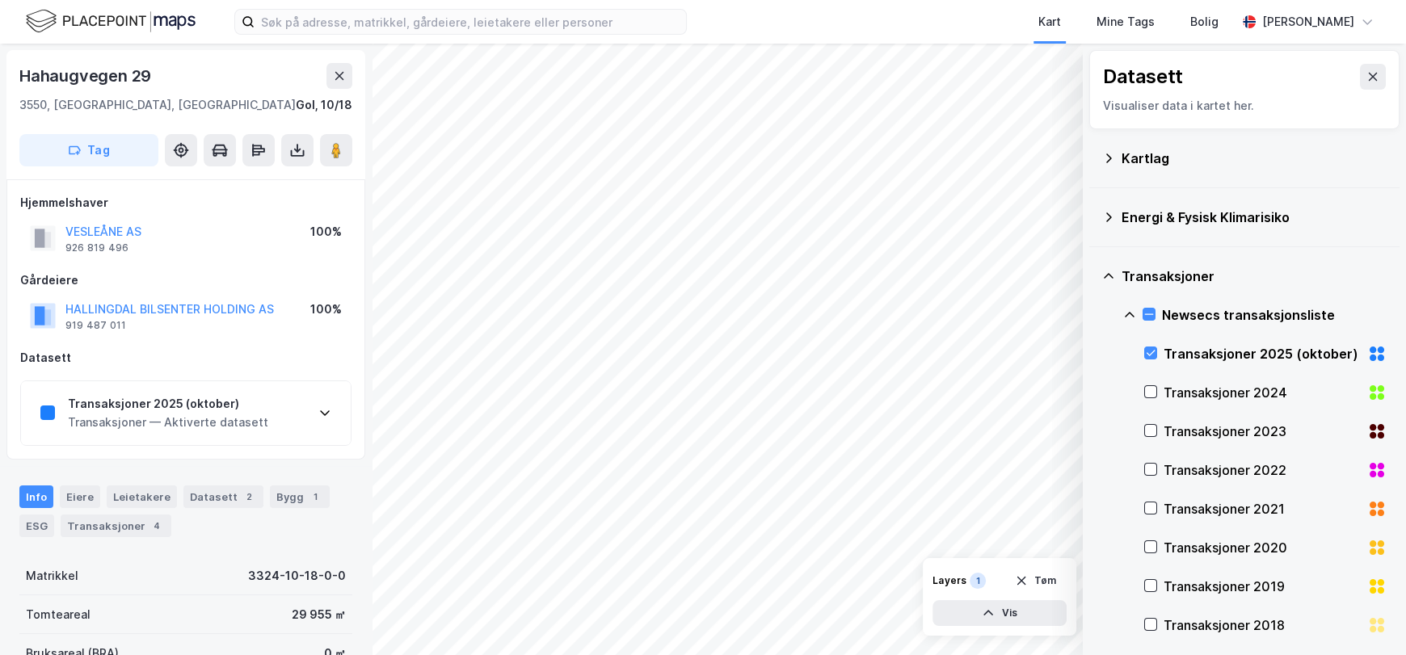
click at [1125, 312] on icon at bounding box center [1129, 315] width 13 height 13
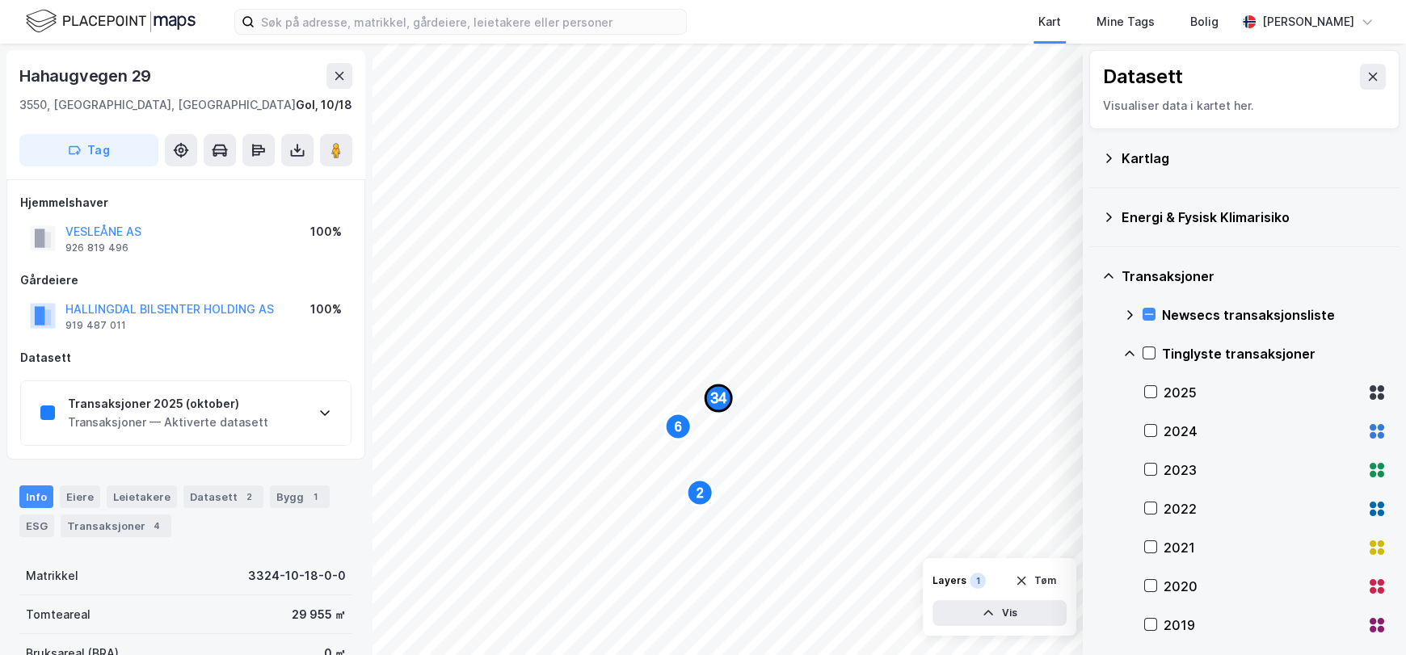
click at [711, 397] on text "34" at bounding box center [718, 398] width 16 height 16
click at [886, 347] on text "26" at bounding box center [884, 349] width 16 height 16
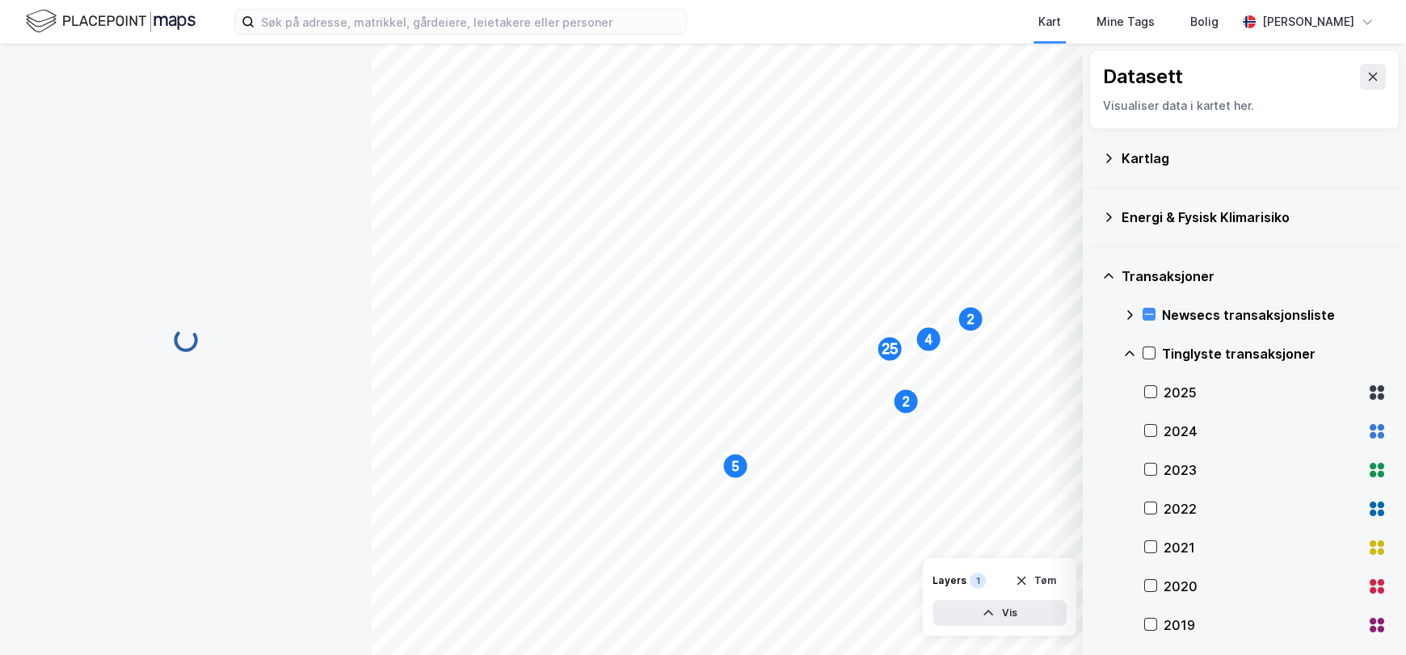
scroll to position [1, 0]
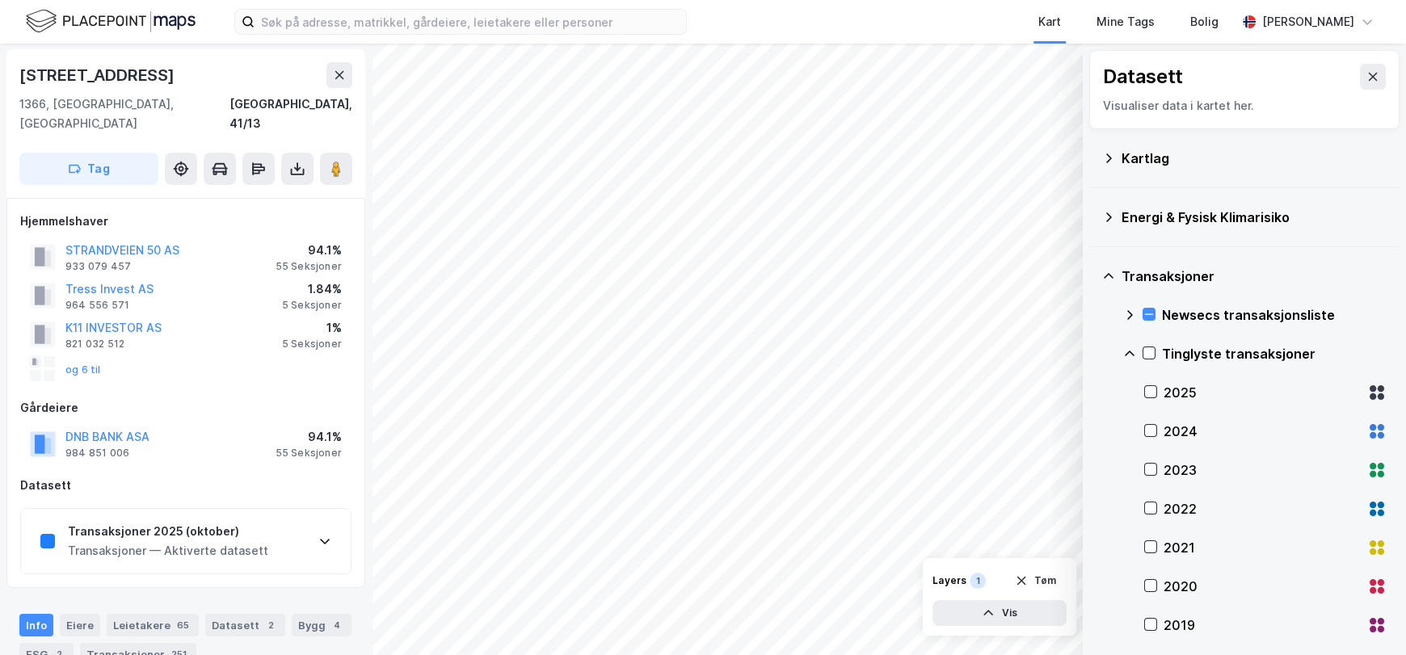
click at [1109, 273] on icon at bounding box center [1109, 276] width 10 height 6
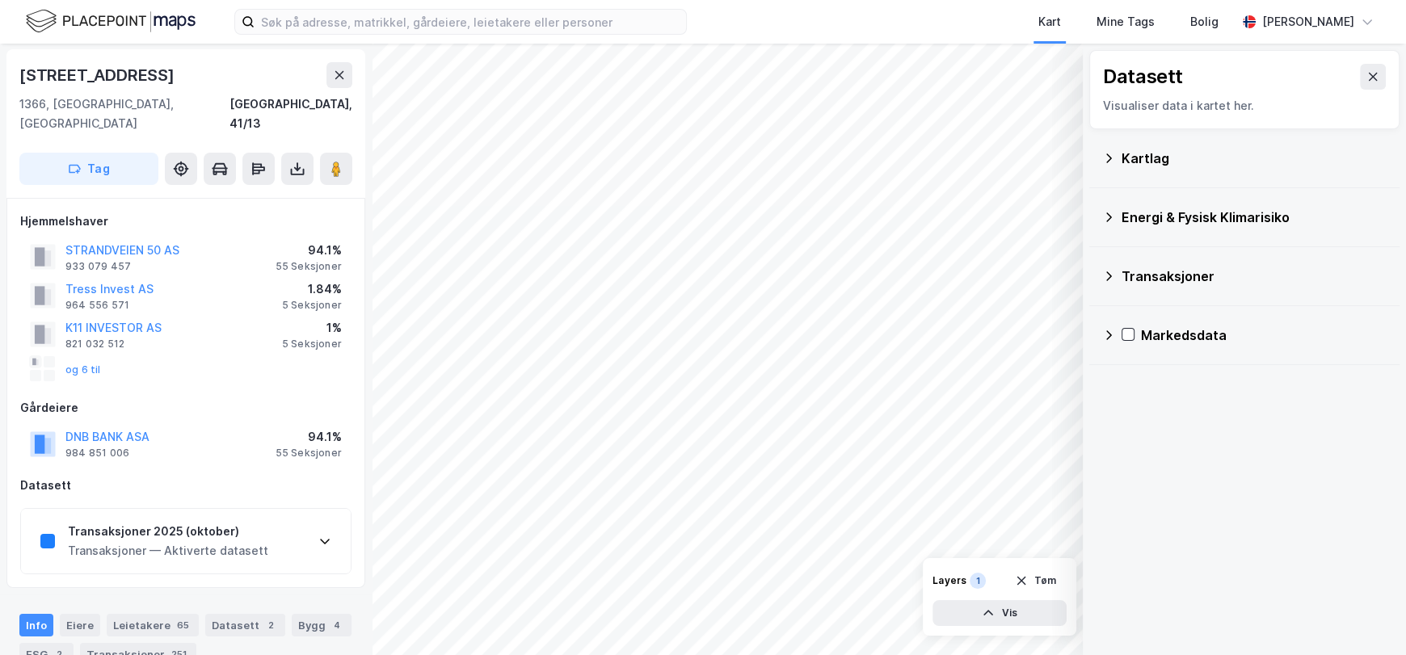
click at [1373, 78] on div "Datasett Visualiser data i kartet her." at bounding box center [1244, 89] width 310 height 79
click at [1215, 20] on div "Bolig" at bounding box center [1204, 21] width 38 height 29
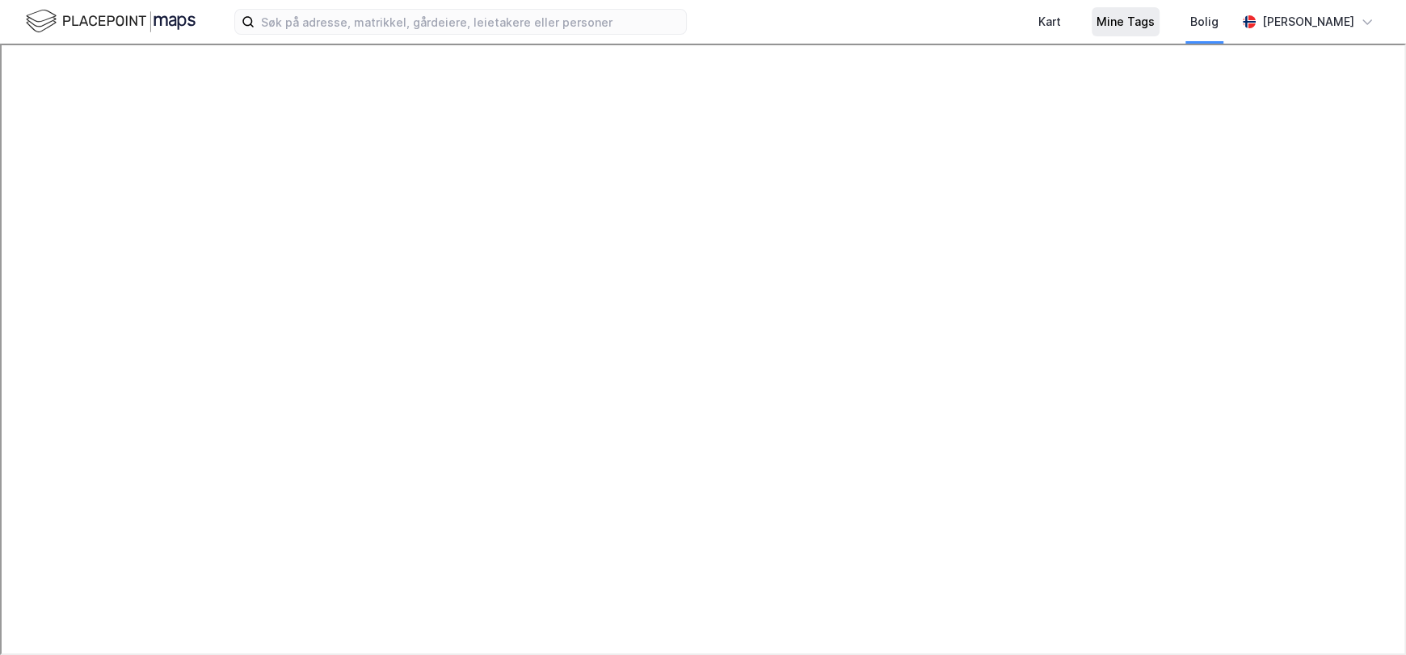
click at [1125, 20] on div "Mine Tags" at bounding box center [1126, 21] width 58 height 19
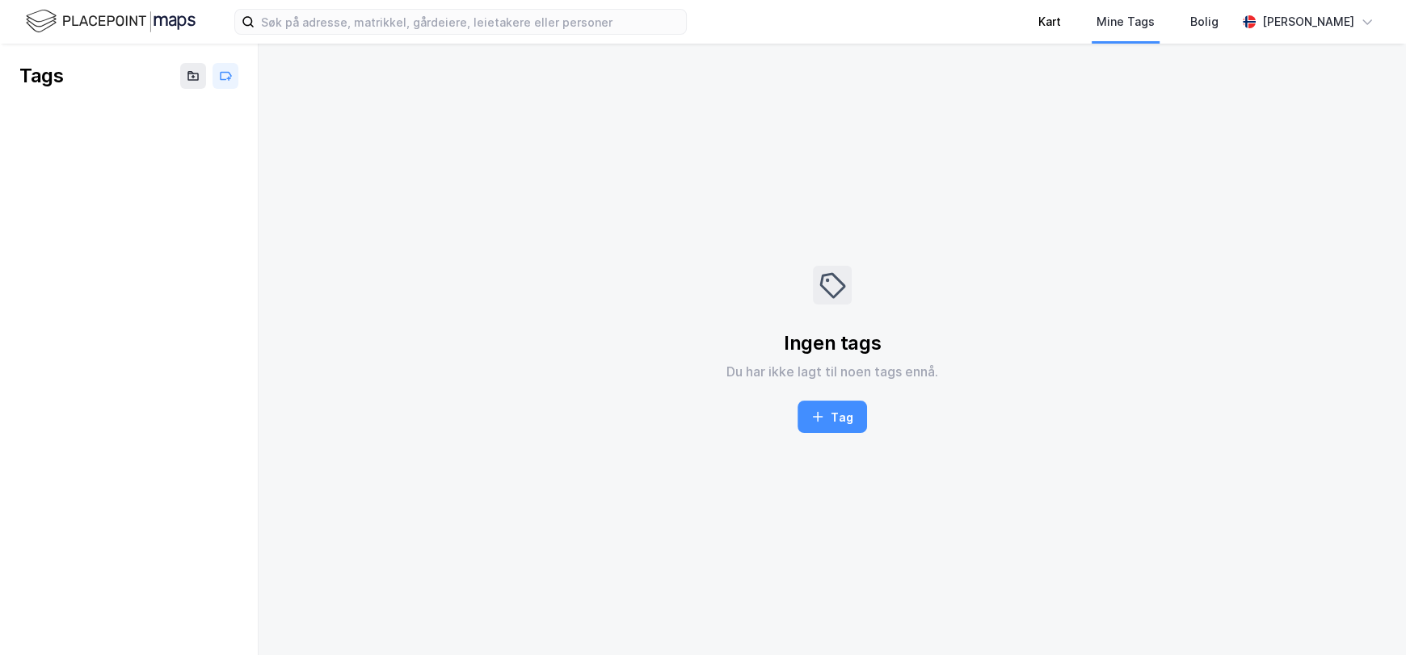
click at [1024, 22] on div "Kart" at bounding box center [1050, 22] width 58 height 44
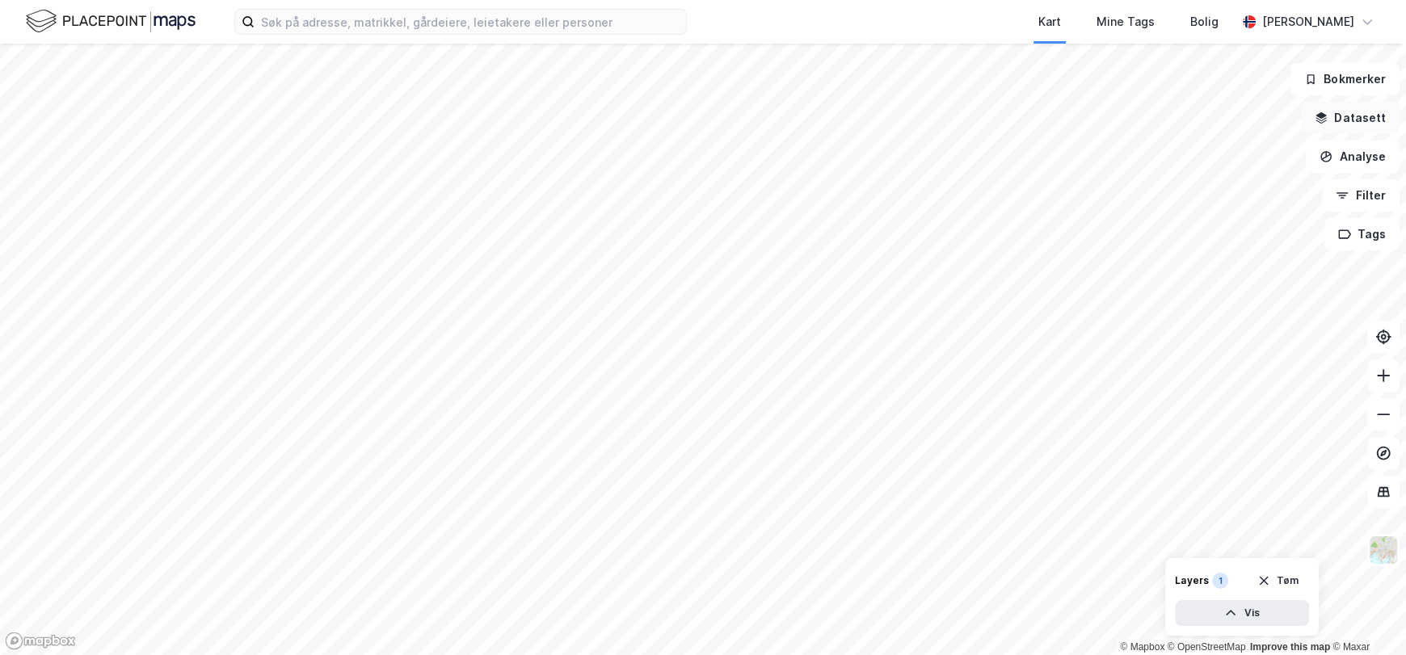
click at [1350, 112] on button "Datasett" at bounding box center [1350, 118] width 99 height 32
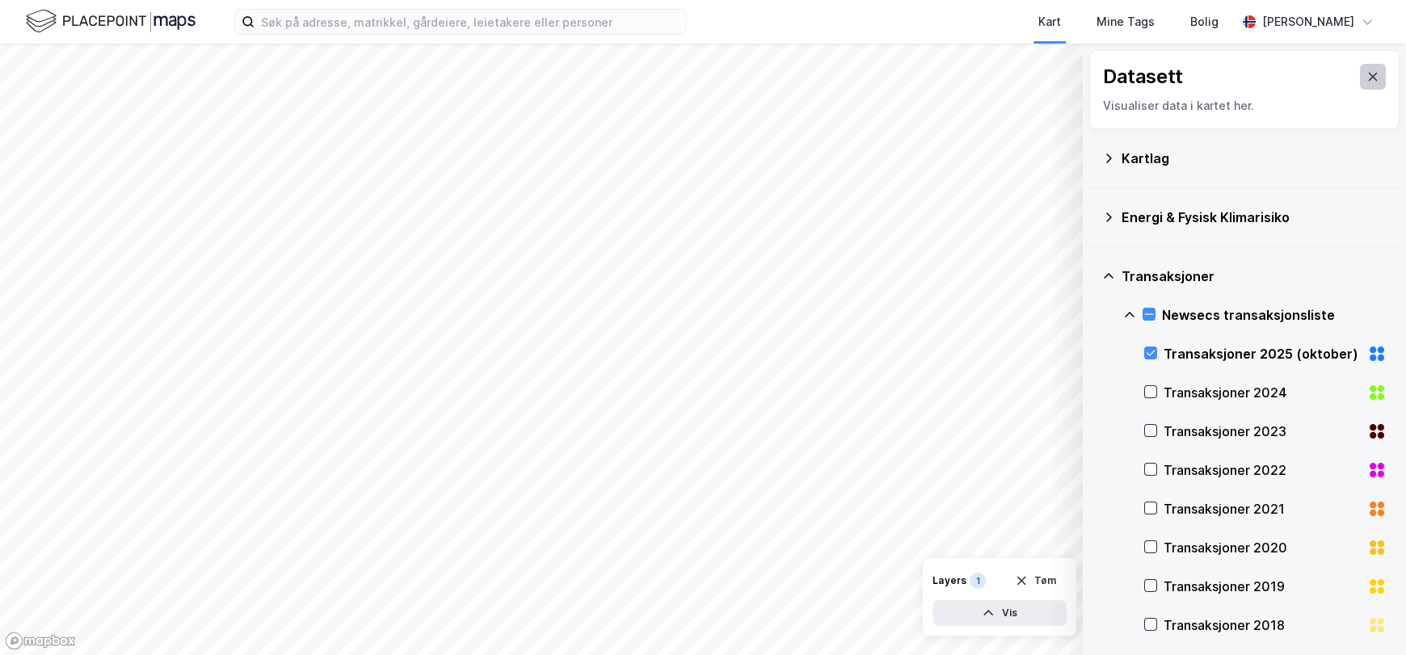
click at [1369, 74] on icon at bounding box center [1373, 77] width 9 height 8
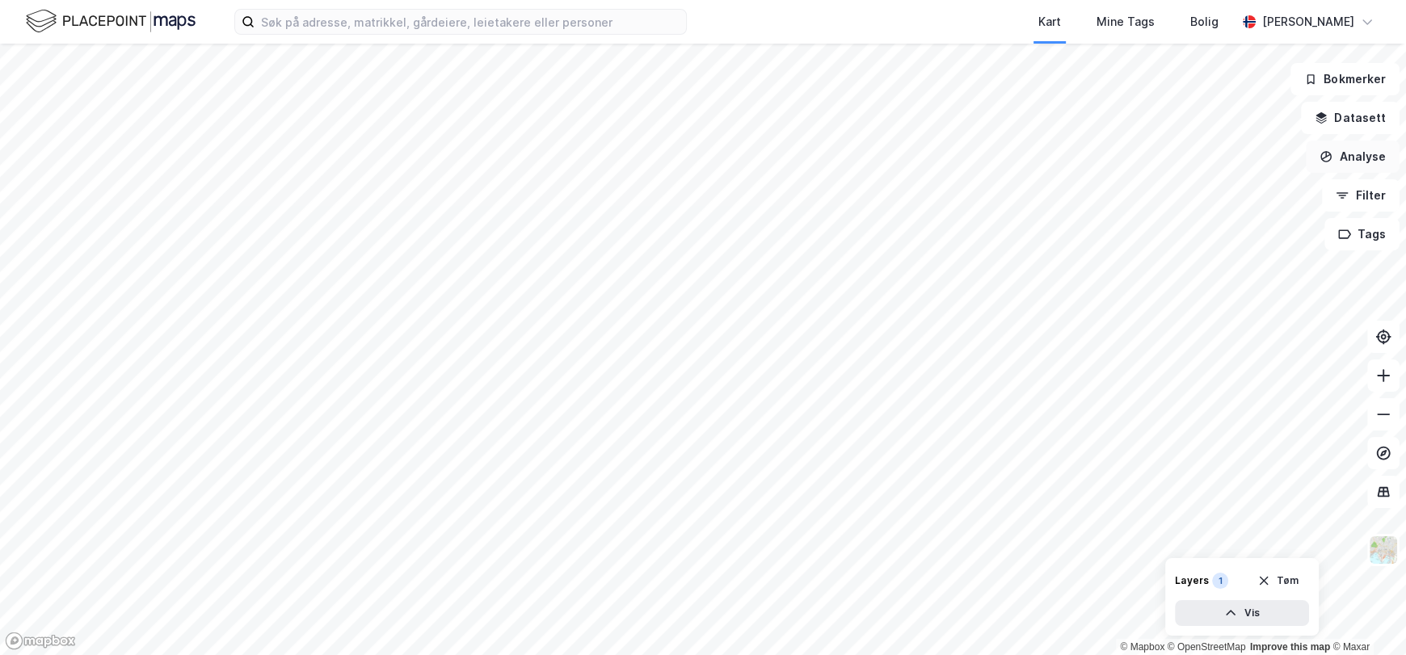
click at [1362, 158] on button "Analyse" at bounding box center [1353, 157] width 94 height 32
click at [1372, 196] on button "Filter" at bounding box center [1361, 195] width 78 height 32
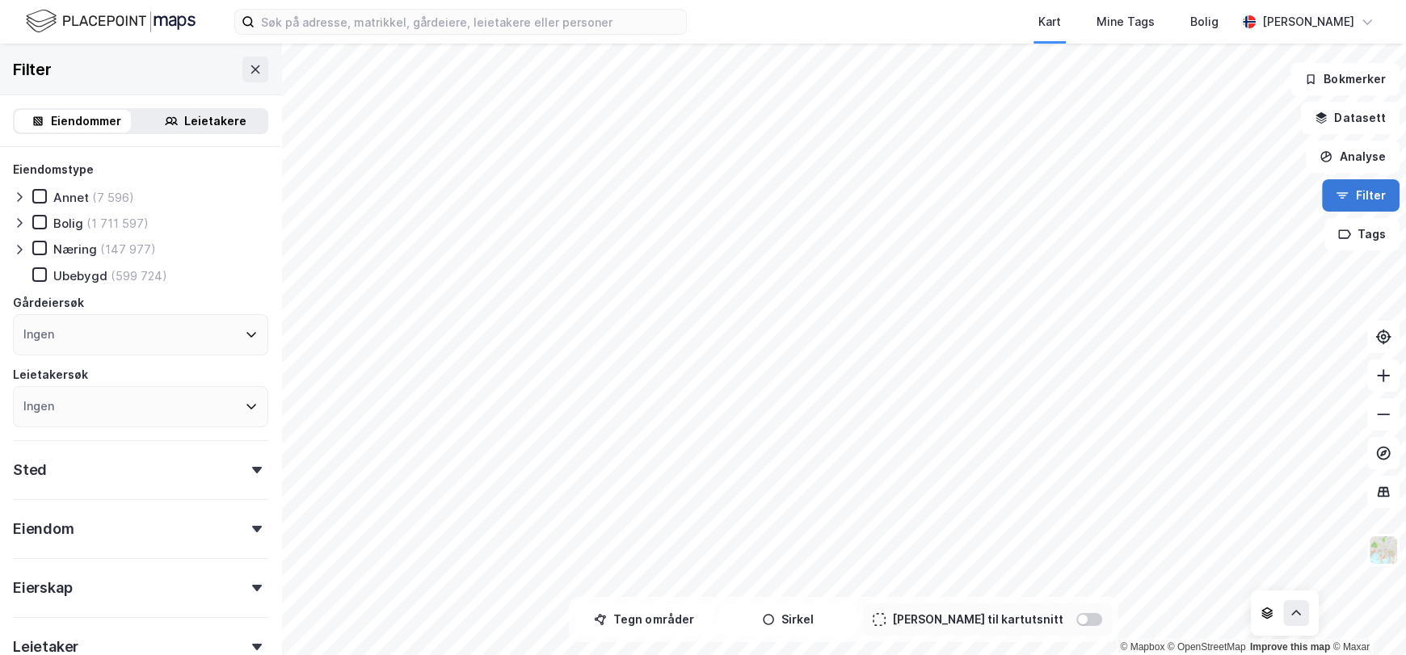
click at [1375, 197] on button "Filter" at bounding box center [1361, 195] width 78 height 32
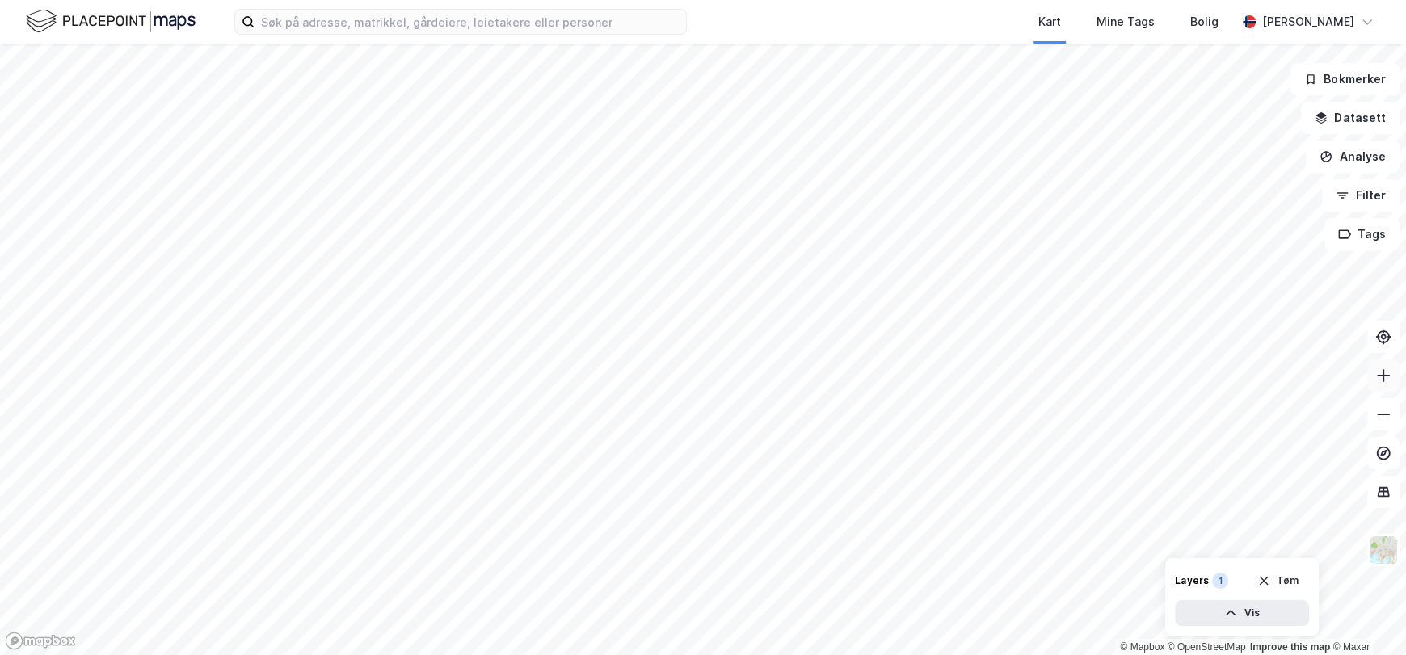
click at [1384, 375] on icon at bounding box center [1383, 376] width 13 height 2
click at [1378, 491] on icon at bounding box center [1384, 491] width 12 height 11
click at [1380, 556] on img at bounding box center [1383, 550] width 31 height 31
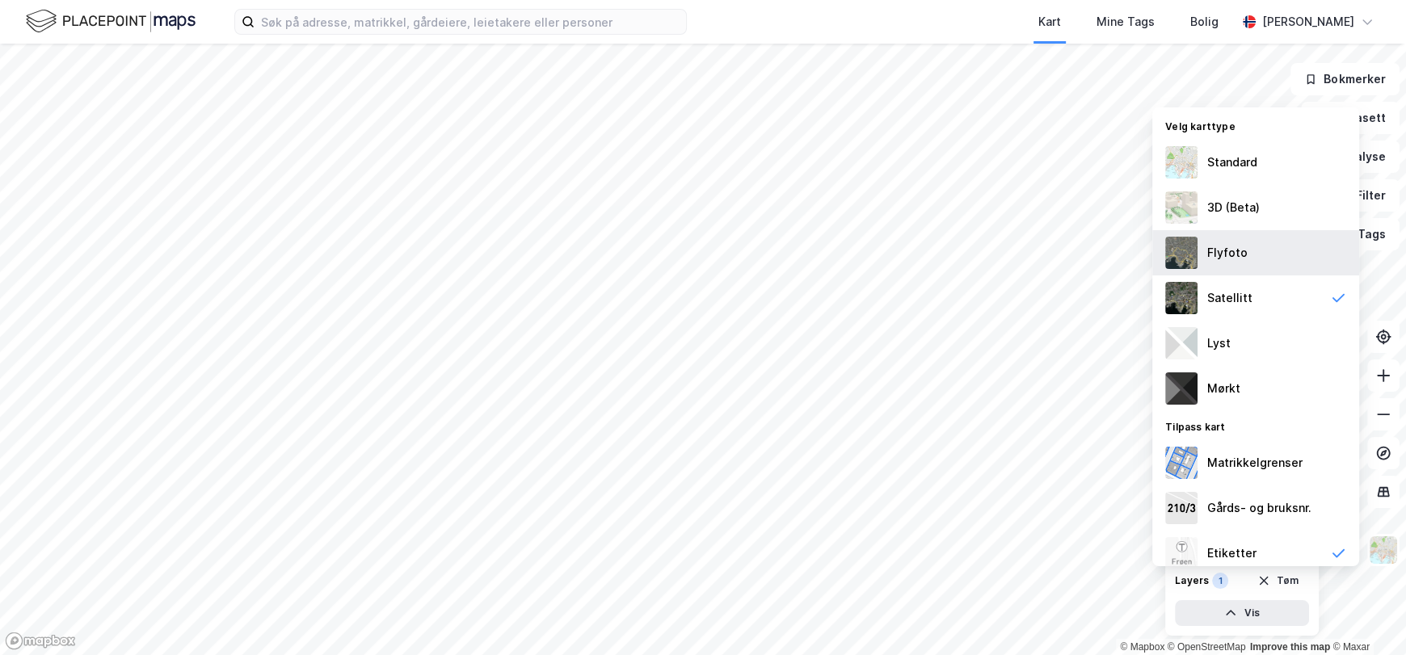
click at [1177, 245] on img at bounding box center [1181, 253] width 32 height 32
